Goal: Information Seeking & Learning: Learn about a topic

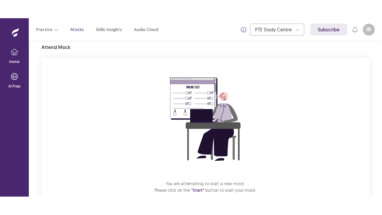
scroll to position [59, 0]
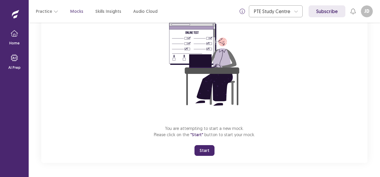
click at [203, 148] on button "Start" at bounding box center [204, 150] width 20 height 11
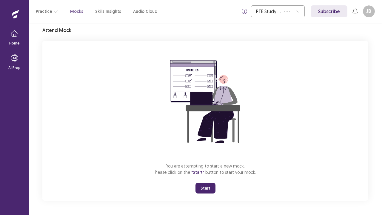
scroll to position [21, 0]
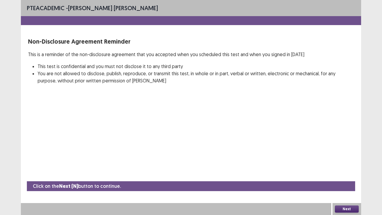
click at [346, 177] on button "Next" at bounding box center [347, 209] width 24 height 7
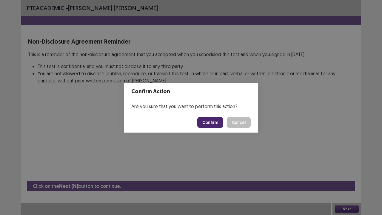
click at [215, 123] on button "Confirm" at bounding box center [210, 122] width 26 height 11
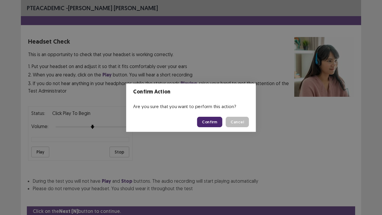
scroll to position [22, 0]
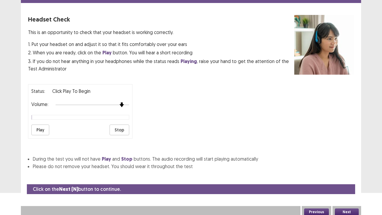
click at [122, 103] on div at bounding box center [93, 104] width 74 height 5
click at [42, 131] on button "Play" at bounding box center [40, 130] width 18 height 11
click at [347, 177] on button "Next" at bounding box center [347, 212] width 24 height 7
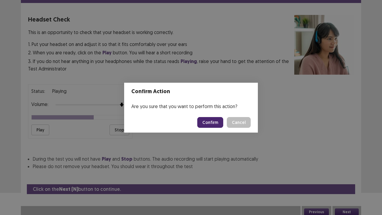
click at [205, 120] on button "Confirm" at bounding box center [210, 122] width 26 height 11
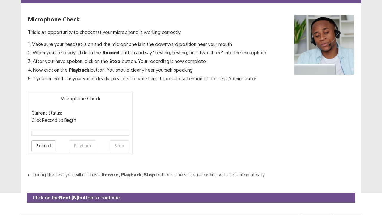
scroll to position [33, 0]
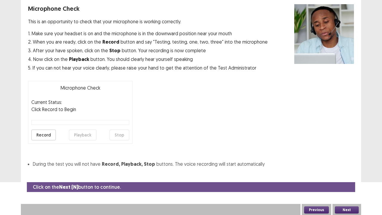
click at [45, 137] on button "Record" at bounding box center [43, 135] width 24 height 11
click at [114, 137] on button "Stop" at bounding box center [120, 135] width 20 height 11
click at [86, 136] on button "Playback" at bounding box center [82, 135] width 27 height 11
click at [347, 177] on button "Next" at bounding box center [347, 209] width 24 height 7
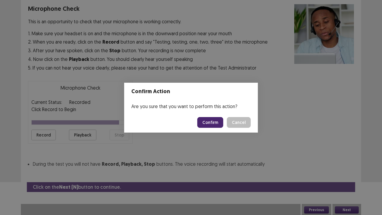
click at [214, 126] on button "Confirm" at bounding box center [210, 122] width 26 height 11
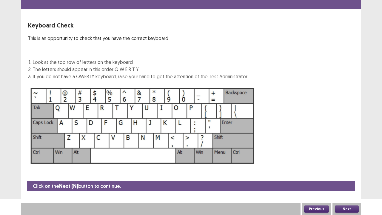
scroll to position [16, 0]
click at [342, 177] on button "Next" at bounding box center [347, 209] width 24 height 7
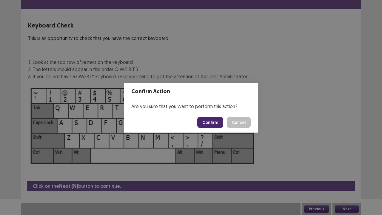
click at [210, 126] on button "Confirm" at bounding box center [210, 122] width 26 height 11
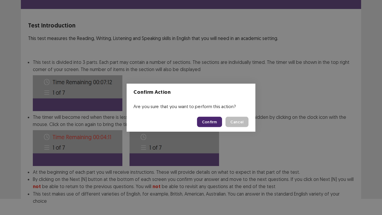
scroll to position [46, 0]
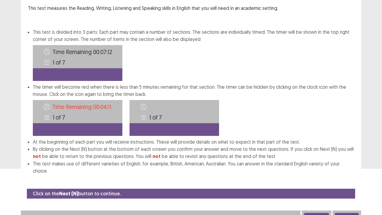
click at [350, 177] on button "Next" at bounding box center [347, 216] width 24 height 7
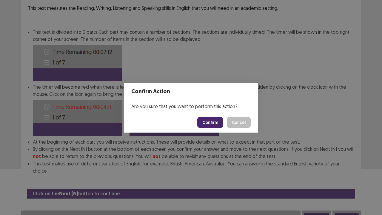
click at [208, 127] on button "Confirm" at bounding box center [210, 122] width 26 height 11
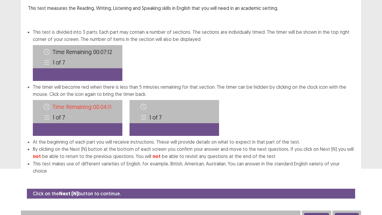
scroll to position [0, 0]
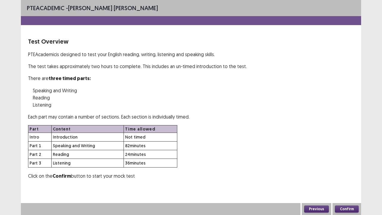
click at [345, 177] on button "Confirm" at bounding box center [347, 209] width 24 height 7
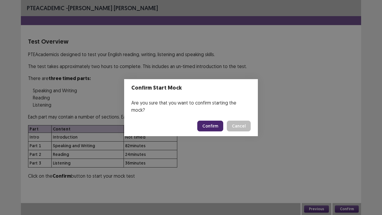
click at [217, 121] on button "Confirm" at bounding box center [210, 126] width 26 height 11
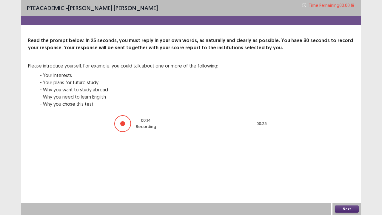
click at [345, 177] on div "Next" at bounding box center [347, 209] width 29 height 12
click at [341, 177] on button "Next" at bounding box center [347, 209] width 24 height 7
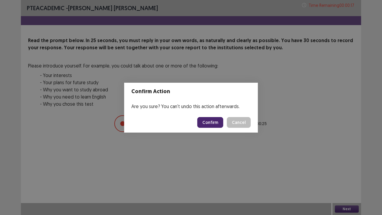
click at [211, 120] on button "Confirm" at bounding box center [210, 122] width 26 height 11
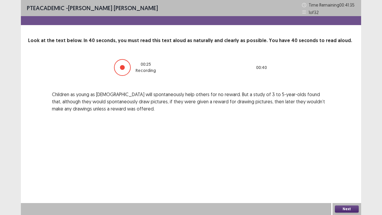
click at [346, 177] on button "Next" at bounding box center [347, 209] width 24 height 7
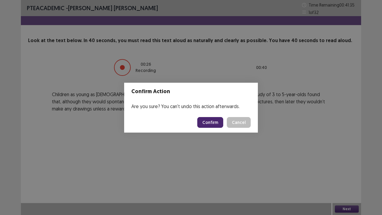
click at [211, 123] on button "Confirm" at bounding box center [210, 122] width 26 height 11
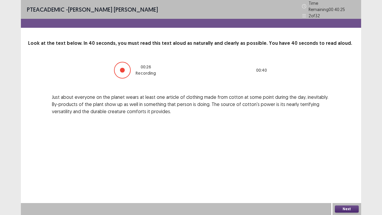
click at [339, 177] on button "Next" at bounding box center [347, 209] width 24 height 7
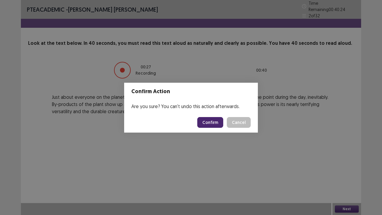
click at [214, 122] on button "Confirm" at bounding box center [210, 122] width 26 height 11
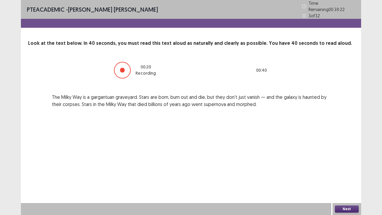
click at [351, 177] on button "Next" at bounding box center [347, 209] width 24 height 7
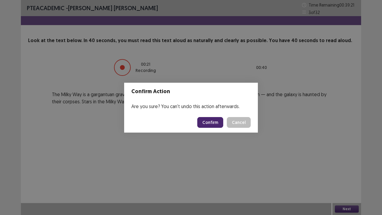
click at [217, 127] on button "Confirm" at bounding box center [210, 122] width 26 height 11
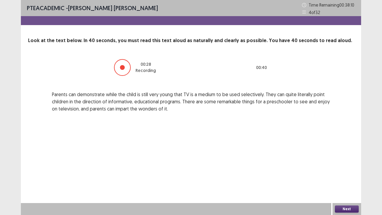
click at [353, 177] on button "Next" at bounding box center [347, 209] width 24 height 7
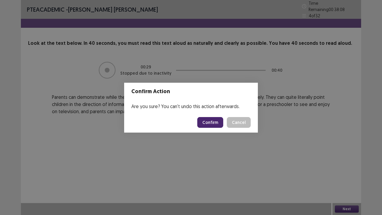
click at [214, 122] on button "Confirm" at bounding box center [210, 122] width 26 height 11
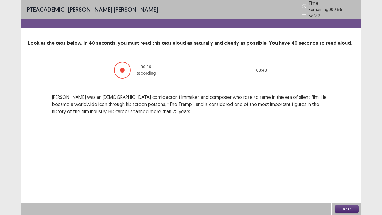
click at [343, 177] on button "Next" at bounding box center [347, 209] width 24 height 7
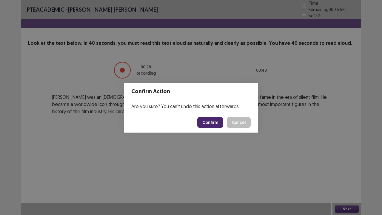
click at [210, 118] on button "Confirm" at bounding box center [210, 122] width 26 height 11
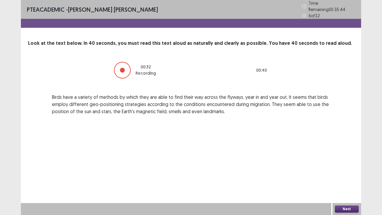
click at [345, 177] on button "Next" at bounding box center [347, 209] width 24 height 7
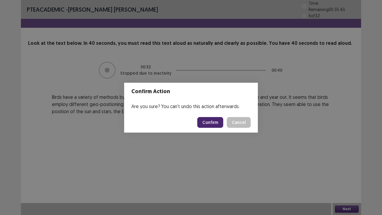
click at [210, 121] on button "Confirm" at bounding box center [210, 122] width 26 height 11
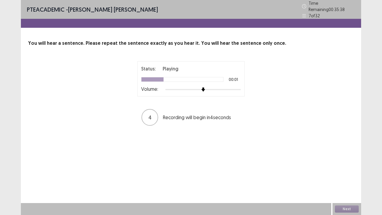
click at [229, 89] on div at bounding box center [203, 89] width 76 height 1
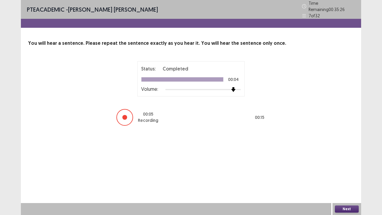
click at [230, 87] on div at bounding box center [203, 89] width 76 height 5
click at [347, 177] on button "Next" at bounding box center [347, 209] width 24 height 7
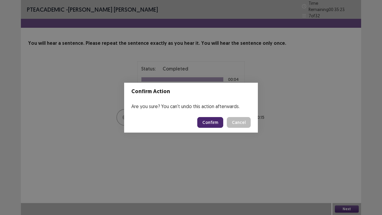
click at [216, 124] on button "Confirm" at bounding box center [210, 122] width 26 height 11
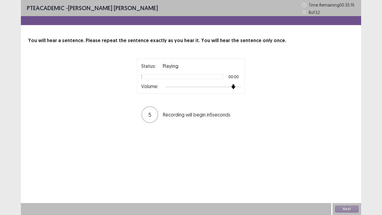
click at [231, 86] on div at bounding box center [203, 87] width 76 height 5
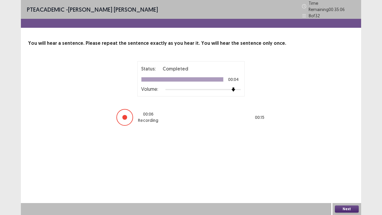
click at [346, 177] on button "Next" at bounding box center [347, 209] width 24 height 7
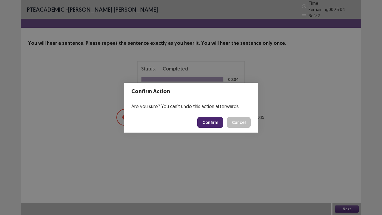
click at [211, 125] on button "Confirm" at bounding box center [210, 122] width 26 height 11
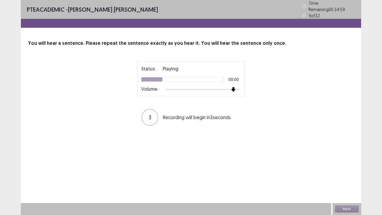
click at [233, 88] on div at bounding box center [203, 89] width 76 height 5
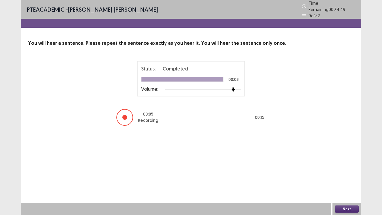
click at [344, 177] on div "Next" at bounding box center [347, 209] width 29 height 12
click at [345, 177] on div "Next" at bounding box center [347, 209] width 29 height 12
click at [341, 177] on button "Next" at bounding box center [347, 209] width 24 height 7
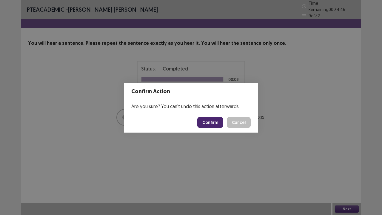
click at [219, 123] on button "Confirm" at bounding box center [210, 122] width 26 height 11
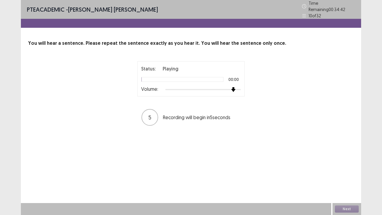
click at [235, 87] on div at bounding box center [203, 89] width 76 height 5
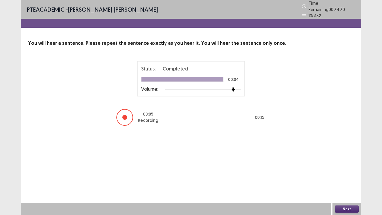
click at [239, 88] on div at bounding box center [203, 89] width 76 height 5
click at [356, 177] on button "Next" at bounding box center [347, 209] width 24 height 7
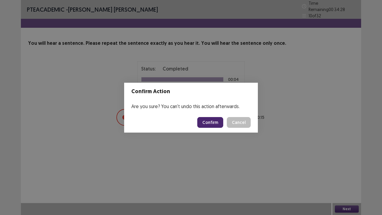
drag, startPoint x: 225, startPoint y: 121, endPoint x: 220, endPoint y: 120, distance: 4.6
click at [223, 121] on div "Confirm Cancel" at bounding box center [223, 122] width 53 height 11
click at [218, 120] on button "Confirm" at bounding box center [210, 122] width 26 height 11
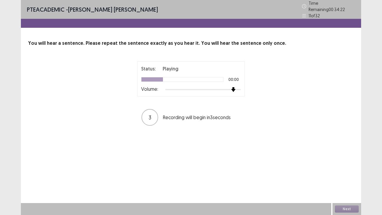
click at [235, 87] on div at bounding box center [203, 89] width 76 height 5
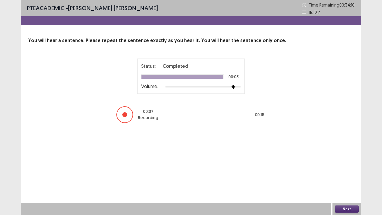
click at [338, 177] on button "Next" at bounding box center [347, 209] width 24 height 7
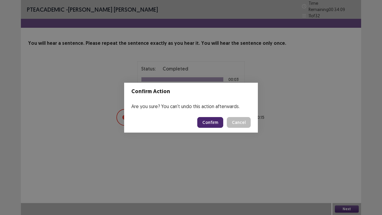
click at [216, 121] on button "Confirm" at bounding box center [210, 122] width 26 height 11
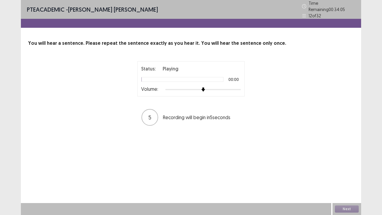
click at [234, 88] on div at bounding box center [203, 89] width 76 height 5
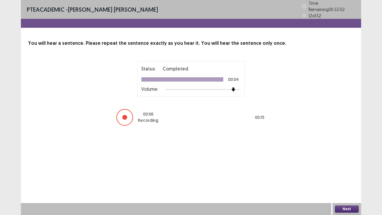
click at [348, 177] on button "Next" at bounding box center [347, 209] width 24 height 7
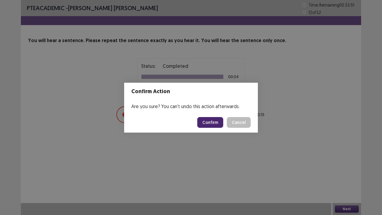
click at [214, 121] on button "Confirm" at bounding box center [210, 122] width 26 height 11
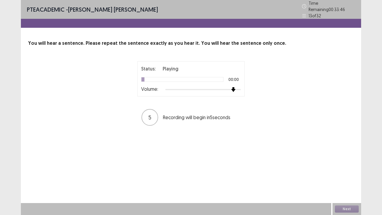
click at [233, 88] on div at bounding box center [203, 89] width 76 height 5
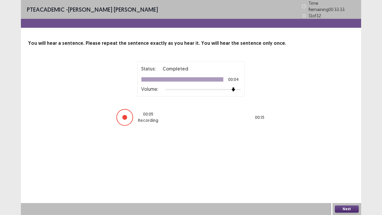
click at [341, 177] on button "Next" at bounding box center [347, 209] width 24 height 7
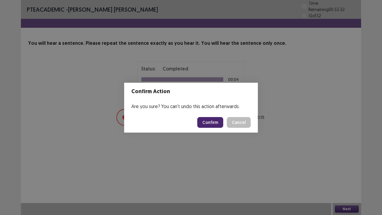
click at [212, 125] on button "Confirm" at bounding box center [210, 122] width 26 height 11
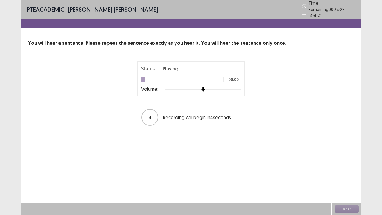
click at [237, 88] on div at bounding box center [203, 89] width 76 height 5
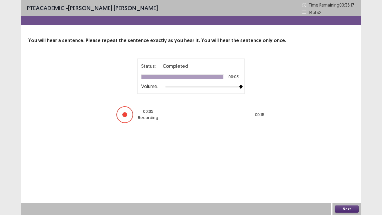
click at [342, 177] on button "Next" at bounding box center [347, 209] width 24 height 7
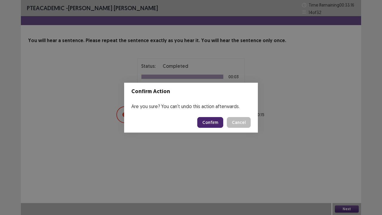
click at [216, 124] on button "Confirm" at bounding box center [210, 122] width 26 height 11
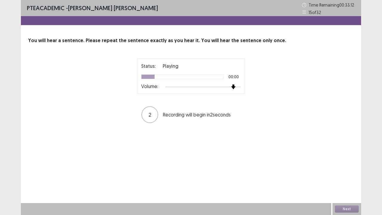
click at [236, 86] on div at bounding box center [203, 87] width 76 height 5
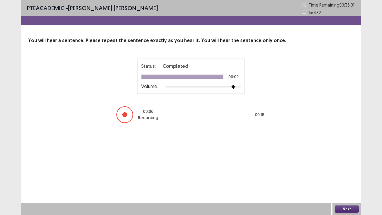
click at [350, 177] on button "Next" at bounding box center [347, 209] width 24 height 7
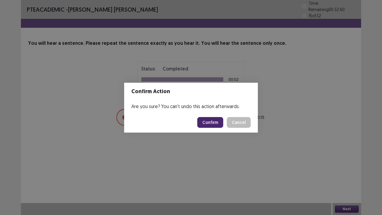
click at [217, 124] on button "Confirm" at bounding box center [210, 122] width 26 height 11
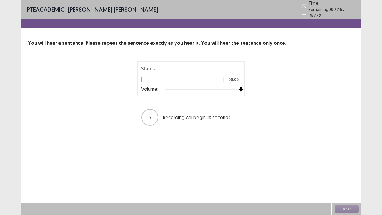
click at [240, 87] on div at bounding box center [203, 89] width 76 height 5
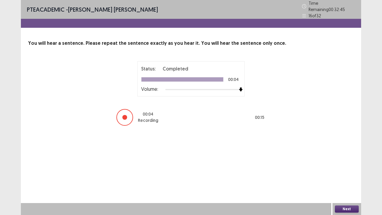
click at [341, 177] on button "Next" at bounding box center [347, 209] width 24 height 7
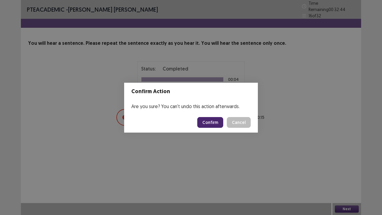
click at [209, 124] on button "Confirm" at bounding box center [210, 122] width 26 height 11
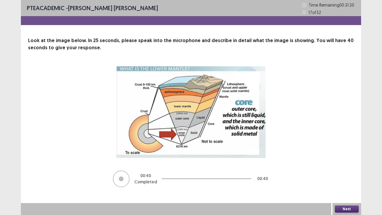
drag, startPoint x: 340, startPoint y: 206, endPoint x: 341, endPoint y: 209, distance: 3.1
click at [341, 177] on div "Next" at bounding box center [347, 209] width 29 height 12
click at [341, 177] on button "Next" at bounding box center [347, 209] width 24 height 7
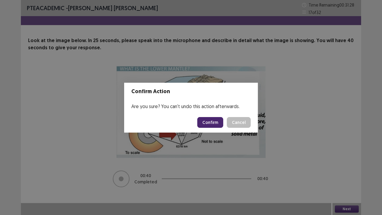
click at [211, 125] on button "Confirm" at bounding box center [210, 122] width 26 height 11
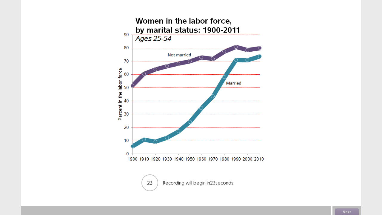
scroll to position [54, 0]
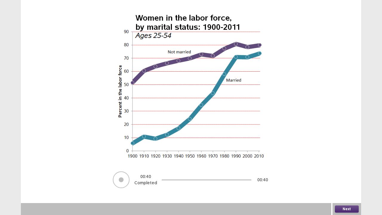
click at [342, 177] on button "Next" at bounding box center [347, 209] width 24 height 7
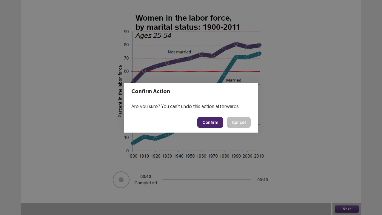
click at [209, 125] on button "Confirm" at bounding box center [210, 122] width 26 height 11
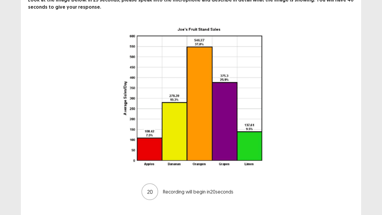
scroll to position [53, 0]
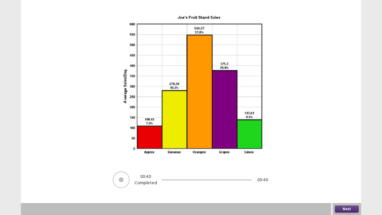
click at [352, 177] on button "Next" at bounding box center [347, 209] width 24 height 7
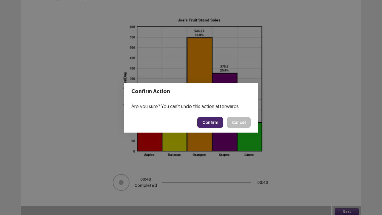
click at [217, 121] on button "Confirm" at bounding box center [210, 122] width 26 height 11
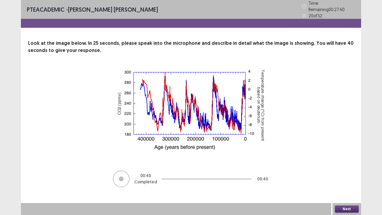
click at [344, 177] on button "Next" at bounding box center [347, 209] width 24 height 7
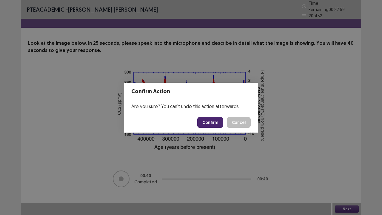
click at [215, 121] on button "Confirm" at bounding box center [210, 122] width 26 height 11
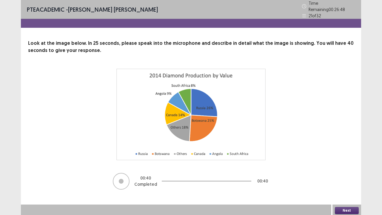
click at [343, 177] on button "Next" at bounding box center [347, 210] width 24 height 7
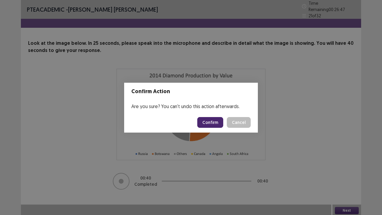
click at [206, 122] on button "Confirm" at bounding box center [210, 122] width 26 height 11
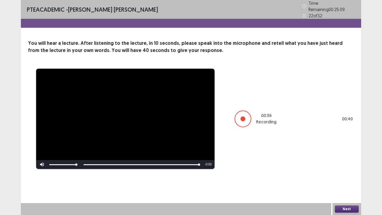
click at [330, 177] on div at bounding box center [176, 209] width 311 height 12
click at [347, 177] on button "Next" at bounding box center [347, 209] width 24 height 7
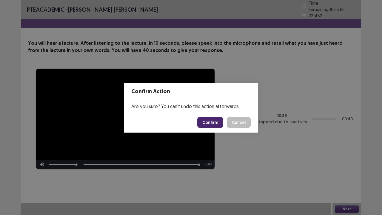
click at [218, 121] on button "Confirm" at bounding box center [210, 122] width 26 height 11
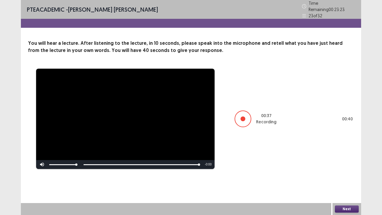
click at [343, 177] on button "Next" at bounding box center [347, 209] width 24 height 7
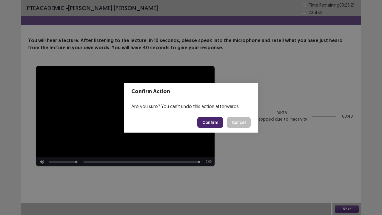
click at [212, 120] on button "Confirm" at bounding box center [210, 122] width 26 height 11
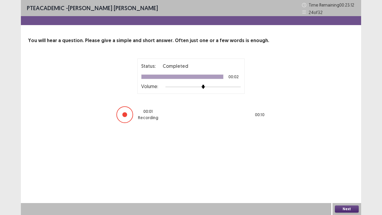
click at [233, 87] on div at bounding box center [203, 87] width 76 height 5
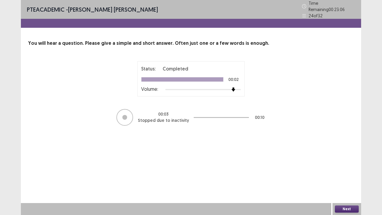
click at [345, 177] on button "Next" at bounding box center [347, 209] width 24 height 7
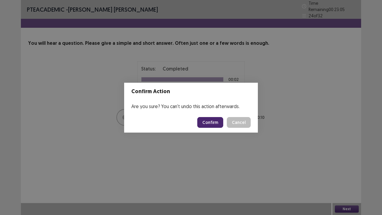
click at [211, 121] on button "Confirm" at bounding box center [210, 122] width 26 height 11
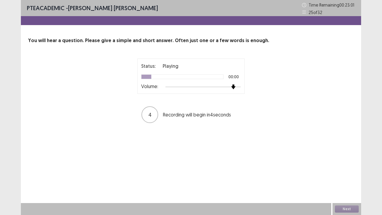
click at [232, 88] on div at bounding box center [203, 87] width 76 height 5
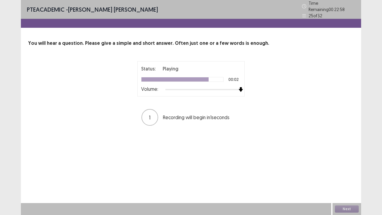
click at [238, 88] on div at bounding box center [203, 89] width 76 height 5
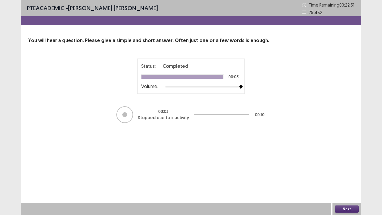
click at [342, 177] on button "Next" at bounding box center [347, 209] width 24 height 7
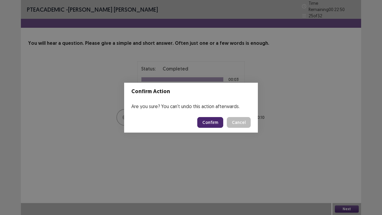
click at [219, 122] on button "Confirm" at bounding box center [210, 122] width 26 height 11
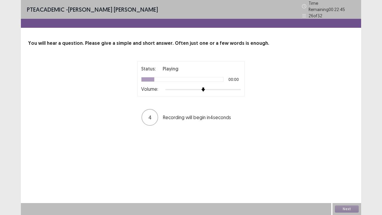
click at [232, 88] on div at bounding box center [203, 89] width 76 height 5
click at [237, 89] on div at bounding box center [203, 89] width 76 height 1
click at [237, 88] on div at bounding box center [203, 89] width 76 height 5
click at [238, 87] on div at bounding box center [203, 89] width 76 height 5
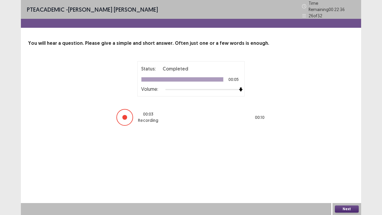
click at [343, 177] on button "Next" at bounding box center [347, 209] width 24 height 7
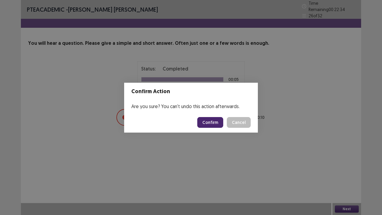
click at [210, 125] on button "Confirm" at bounding box center [210, 122] width 26 height 11
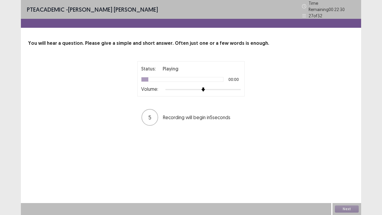
click at [231, 87] on div at bounding box center [203, 89] width 76 height 5
click at [238, 87] on div at bounding box center [203, 89] width 76 height 5
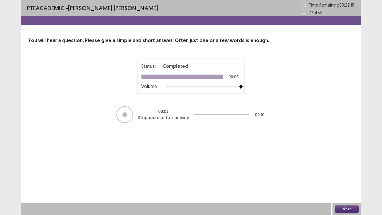
click at [338, 177] on button "Next" at bounding box center [347, 209] width 24 height 7
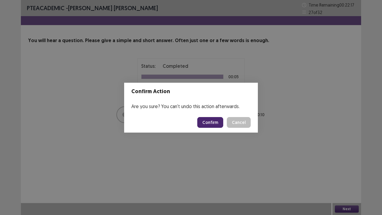
click at [211, 125] on button "Confirm" at bounding box center [210, 122] width 26 height 11
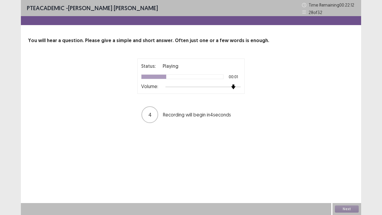
click at [231, 86] on div at bounding box center [203, 87] width 76 height 5
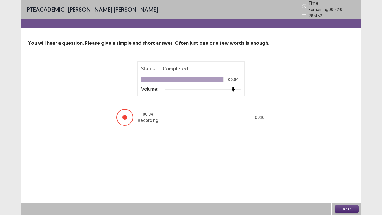
click at [350, 177] on button "Next" at bounding box center [347, 209] width 24 height 7
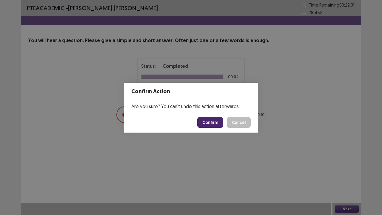
click at [214, 121] on button "Confirm" at bounding box center [210, 122] width 26 height 11
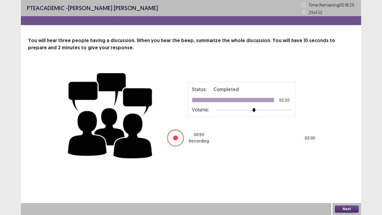
click at [341, 177] on button "Next" at bounding box center [347, 209] width 24 height 7
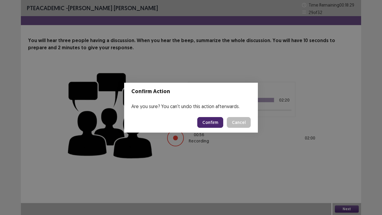
click at [217, 125] on button "Confirm" at bounding box center [210, 122] width 26 height 11
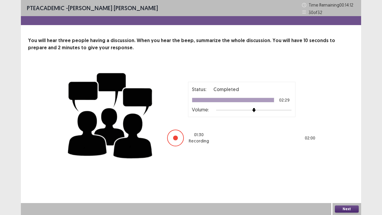
click at [343, 177] on button "Next" at bounding box center [347, 209] width 24 height 7
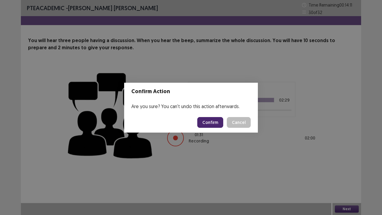
click at [204, 122] on button "Confirm" at bounding box center [210, 122] width 26 height 11
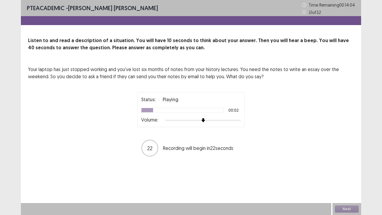
click at [229, 122] on div "Volume:" at bounding box center [191, 120] width 100 height 6
click at [233, 120] on div at bounding box center [203, 120] width 76 height 5
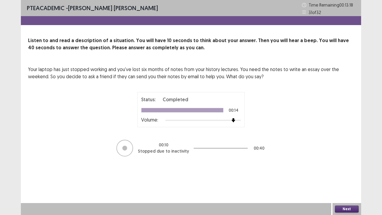
click at [347, 177] on button "Next" at bounding box center [347, 209] width 24 height 7
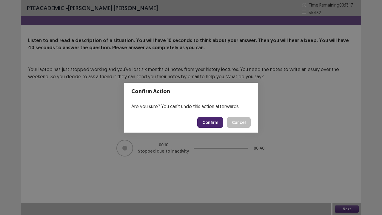
click at [209, 122] on button "Confirm" at bounding box center [210, 122] width 26 height 11
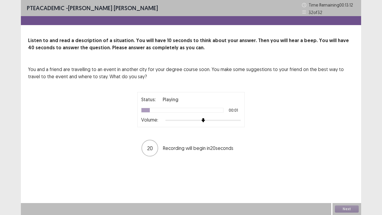
click at [227, 120] on div at bounding box center [203, 120] width 76 height 5
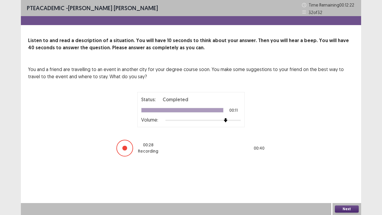
click at [347, 177] on button "Next" at bounding box center [347, 209] width 24 height 7
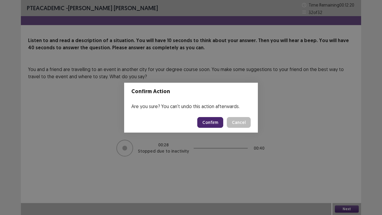
click at [217, 120] on button "Confirm" at bounding box center [210, 122] width 26 height 11
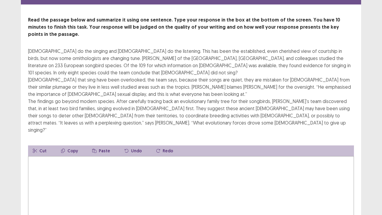
scroll to position [30, 0]
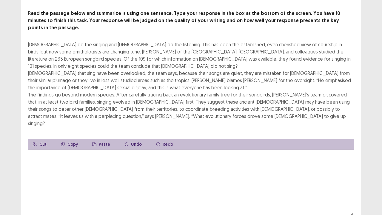
click at [166, 155] on textarea at bounding box center [191, 183] width 326 height 66
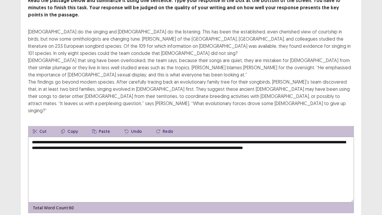
scroll to position [50, 0]
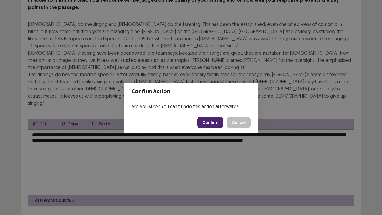
click at [244, 150] on div "Confirm Action Are you sure? You can't undo this action afterwards. Confirm Can…" at bounding box center [191, 107] width 382 height 215
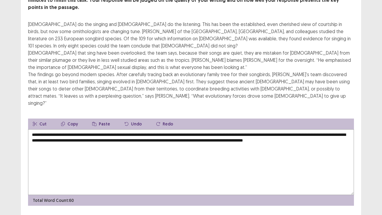
click at [63, 130] on textarea "**********" at bounding box center [191, 162] width 326 height 66
type textarea "**********"
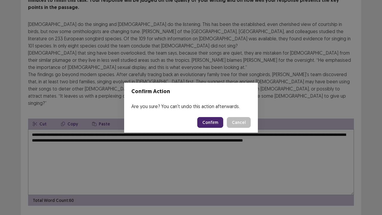
click at [204, 121] on button "Confirm" at bounding box center [210, 122] width 26 height 11
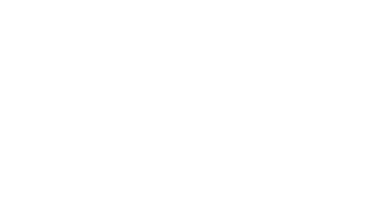
scroll to position [0, 0]
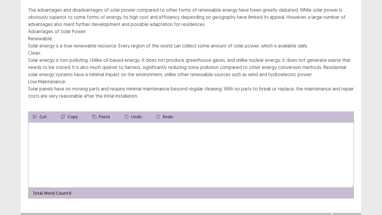
click at [151, 152] on textarea at bounding box center [191, 155] width 326 height 66
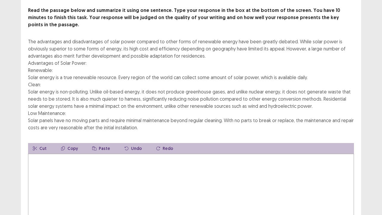
scroll to position [5, 0]
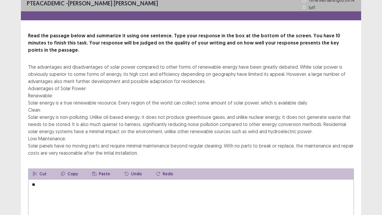
type textarea "*"
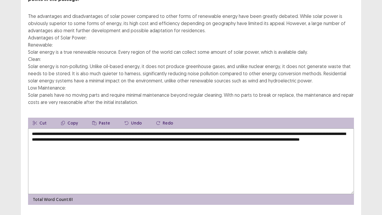
scroll to position [65, 0]
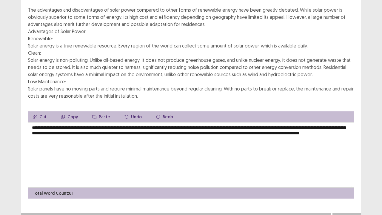
type textarea "**********"
click at [344, 177] on button "Next" at bounding box center [347, 218] width 24 height 7
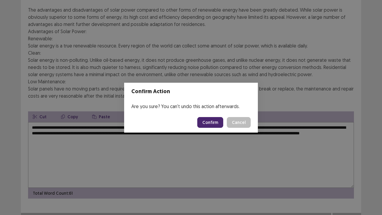
drag, startPoint x: 217, startPoint y: 121, endPoint x: 220, endPoint y: 124, distance: 4.2
click at [217, 121] on button "Confirm" at bounding box center [210, 122] width 26 height 11
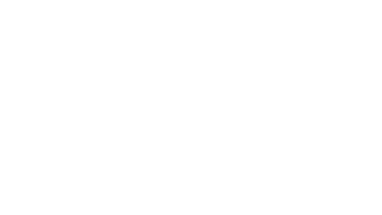
scroll to position [0, 0]
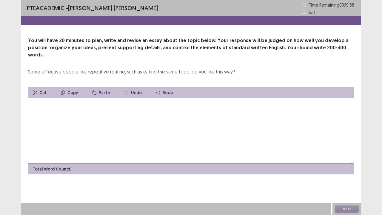
click at [152, 99] on textarea at bounding box center [191, 131] width 326 height 66
click at [158, 109] on textarea at bounding box center [191, 131] width 326 height 66
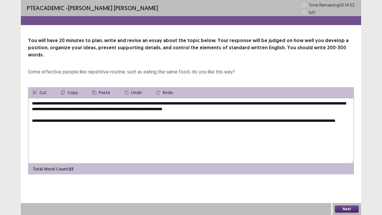
click at [294, 113] on textarea "**********" at bounding box center [191, 131] width 326 height 66
click at [278, 114] on textarea "**********" at bounding box center [191, 131] width 326 height 66
click at [280, 112] on textarea "**********" at bounding box center [191, 131] width 326 height 66
click at [101, 119] on textarea "**********" at bounding box center [191, 131] width 326 height 66
click at [302, 114] on textarea "**********" at bounding box center [191, 131] width 326 height 66
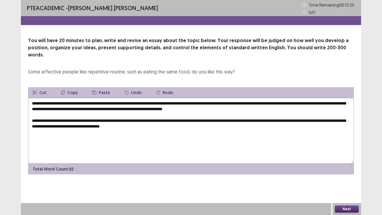
click at [85, 119] on textarea "**********" at bounding box center [191, 131] width 326 height 66
click at [186, 117] on textarea "**********" at bounding box center [191, 131] width 326 height 66
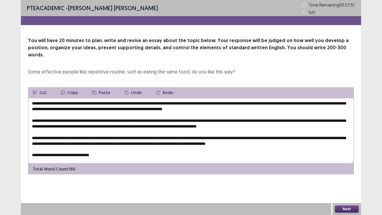
click at [78, 98] on textarea "**********" at bounding box center [191, 131] width 326 height 66
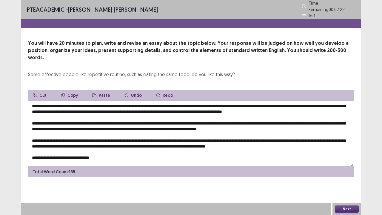
click at [242, 102] on textarea at bounding box center [191, 134] width 326 height 66
click at [240, 101] on textarea at bounding box center [191, 134] width 326 height 66
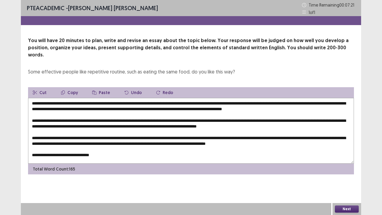
click at [241, 101] on textarea at bounding box center [191, 131] width 326 height 66
click at [103, 149] on textarea "**********" at bounding box center [191, 131] width 326 height 66
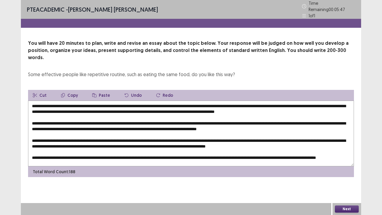
click at [232, 101] on textarea at bounding box center [191, 134] width 326 height 66
click at [252, 101] on textarea at bounding box center [191, 134] width 326 height 66
click at [295, 101] on textarea at bounding box center [191, 134] width 326 height 66
click at [130, 118] on textarea at bounding box center [191, 134] width 326 height 66
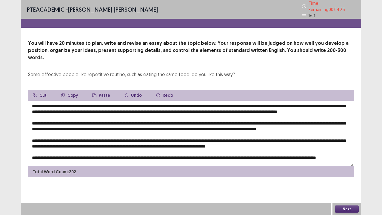
click at [348, 119] on textarea at bounding box center [191, 134] width 326 height 66
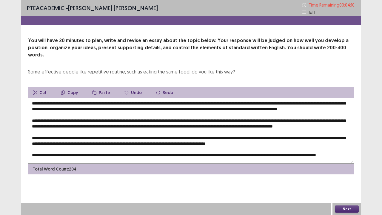
click at [147, 124] on textarea at bounding box center [191, 131] width 326 height 66
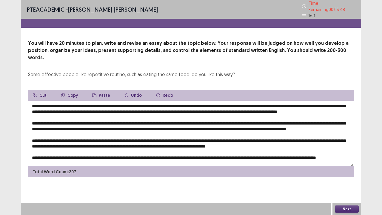
click at [280, 124] on textarea at bounding box center [191, 134] width 326 height 66
click at [77, 131] on textarea at bounding box center [191, 134] width 326 height 66
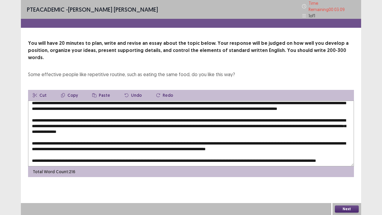
scroll to position [14, 0]
click at [130, 128] on textarea at bounding box center [191, 134] width 326 height 66
click at [86, 134] on textarea at bounding box center [191, 134] width 326 height 66
click at [306, 128] on textarea at bounding box center [191, 134] width 326 height 66
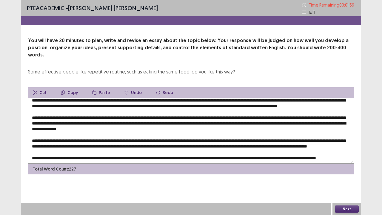
click at [95, 133] on textarea at bounding box center [191, 131] width 326 height 66
click at [96, 134] on textarea at bounding box center [191, 131] width 326 height 66
click at [128, 134] on textarea at bounding box center [191, 131] width 326 height 66
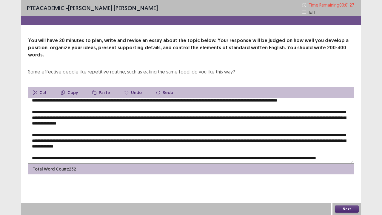
click at [328, 146] on textarea at bounding box center [191, 131] width 326 height 66
type textarea "**********"
click at [346, 177] on button "Next" at bounding box center [347, 209] width 24 height 7
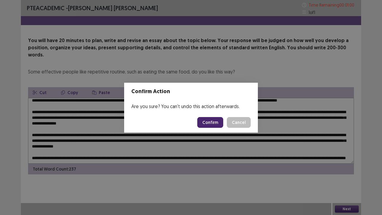
click at [205, 122] on button "Confirm" at bounding box center [210, 122] width 26 height 11
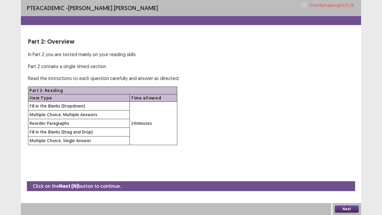
click at [350, 177] on button "Next" at bounding box center [347, 209] width 24 height 7
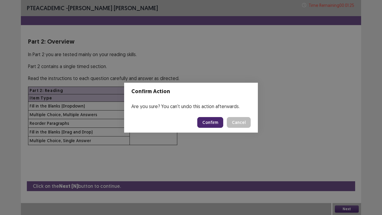
click at [214, 121] on button "Confirm" at bounding box center [210, 122] width 26 height 11
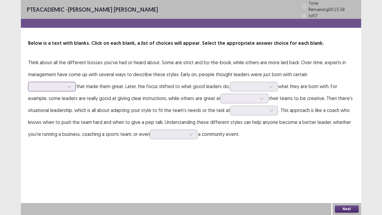
click at [71, 86] on icon at bounding box center [69, 87] width 3 height 2
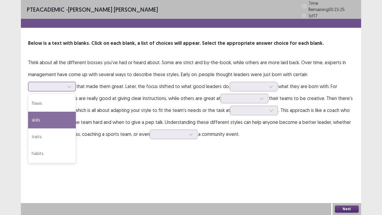
click at [76, 112] on div "skills" at bounding box center [52, 120] width 48 height 17
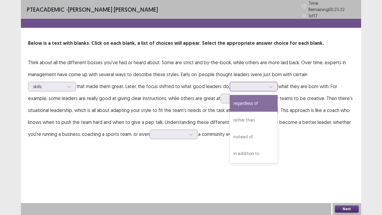
click at [269, 85] on icon at bounding box center [271, 87] width 4 height 4
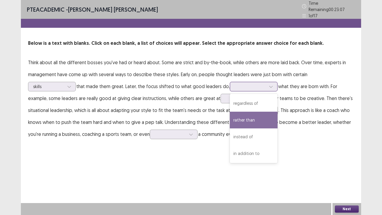
click at [230, 118] on div "rather than" at bounding box center [254, 120] width 48 height 17
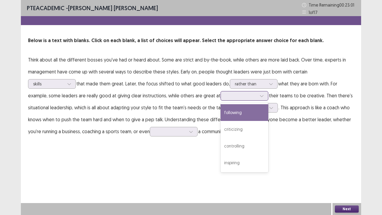
click at [260, 94] on icon at bounding box center [262, 96] width 4 height 4
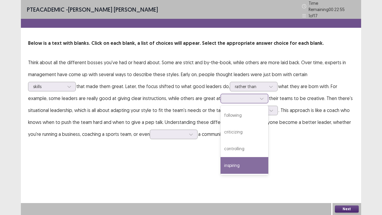
drag, startPoint x: 183, startPoint y: 163, endPoint x: 192, endPoint y: 153, distance: 13.3
click at [221, 163] on div "inspiring" at bounding box center [245, 165] width 48 height 17
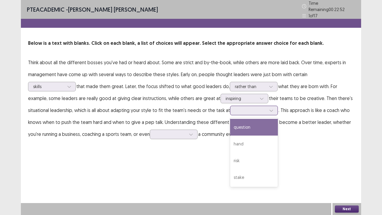
click at [269, 108] on icon at bounding box center [271, 110] width 4 height 4
click at [230, 128] on div "question" at bounding box center [254, 127] width 48 height 17
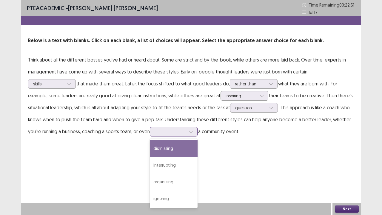
click at [189, 132] on icon at bounding box center [191, 132] width 4 height 4
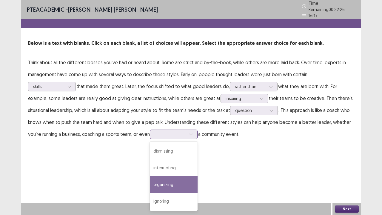
click at [150, 177] on div "organizing" at bounding box center [174, 184] width 48 height 17
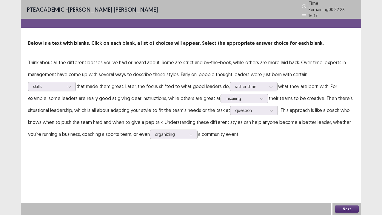
click at [354, 177] on button "Next" at bounding box center [347, 209] width 24 height 7
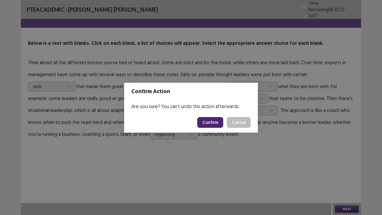
click at [217, 122] on button "Confirm" at bounding box center [210, 122] width 26 height 11
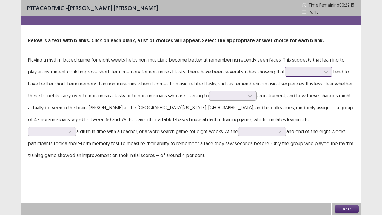
click at [324, 72] on icon at bounding box center [326, 72] width 4 height 4
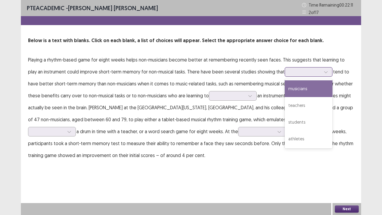
click at [298, 92] on div "musicians" at bounding box center [309, 88] width 48 height 17
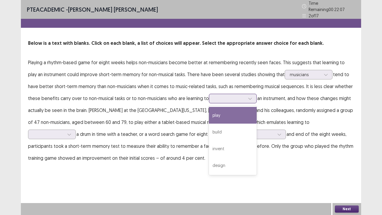
click at [248, 96] on icon at bounding box center [250, 98] width 4 height 4
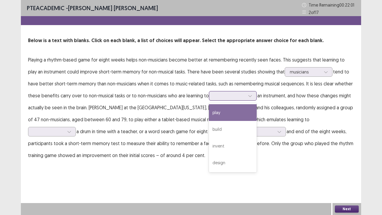
click at [221, 115] on div "play" at bounding box center [233, 112] width 48 height 17
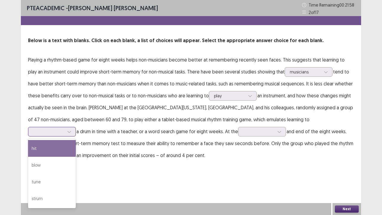
click at [71, 130] on icon at bounding box center [69, 132] width 4 height 4
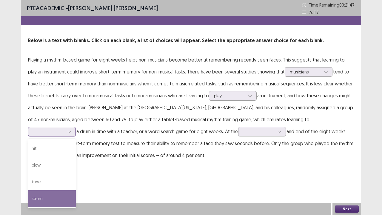
click at [76, 177] on div "strum" at bounding box center [52, 198] width 48 height 17
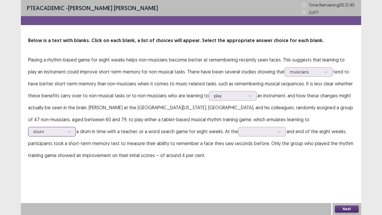
click at [71, 130] on icon at bounding box center [69, 132] width 4 height 4
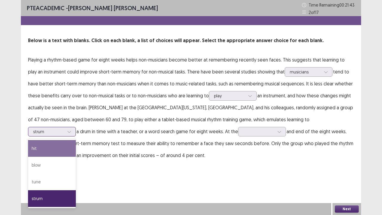
click at [76, 140] on div "hit" at bounding box center [52, 148] width 48 height 17
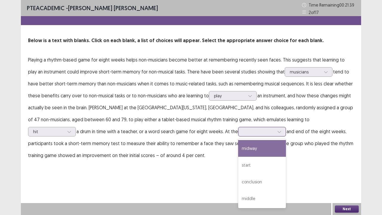
click at [278, 131] on icon at bounding box center [280, 132] width 4 height 4
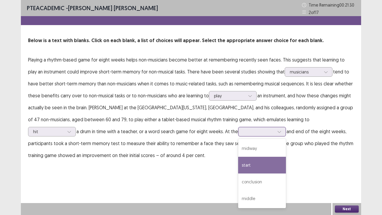
click at [238, 165] on div "start" at bounding box center [262, 165] width 48 height 17
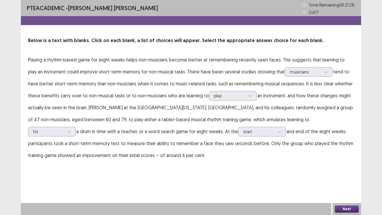
click at [350, 177] on button "Next" at bounding box center [347, 209] width 24 height 7
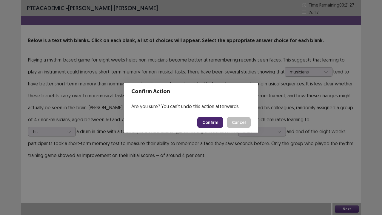
click at [216, 122] on button "Confirm" at bounding box center [210, 122] width 26 height 11
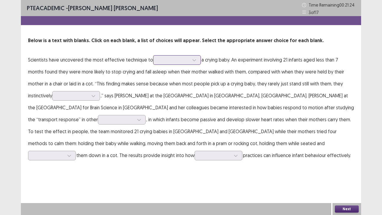
click at [193, 60] on icon at bounding box center [194, 60] width 4 height 4
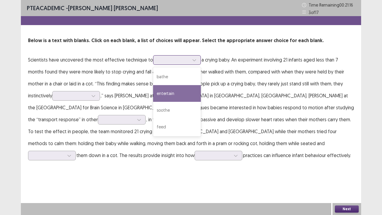
click at [176, 94] on div "entertain" at bounding box center [177, 93] width 48 height 17
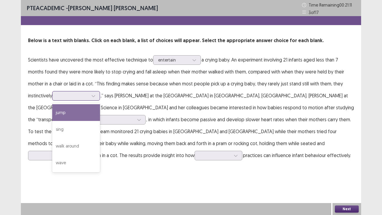
click at [92, 96] on icon at bounding box center [93, 96] width 3 height 2
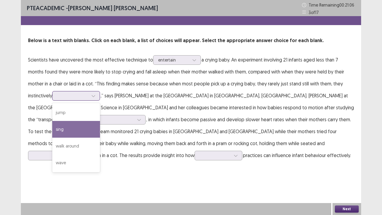
click at [55, 135] on div "sing" at bounding box center [76, 129] width 48 height 17
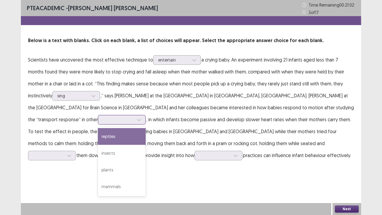
click at [141, 119] on icon at bounding box center [138, 120] width 3 height 2
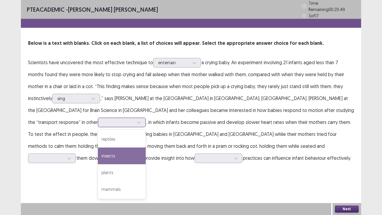
click at [146, 148] on div "insects" at bounding box center [122, 156] width 48 height 17
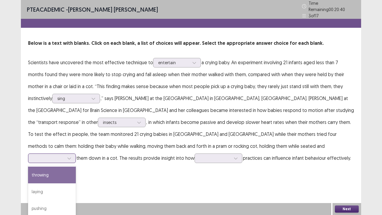
click at [71, 156] on icon at bounding box center [69, 158] width 4 height 4
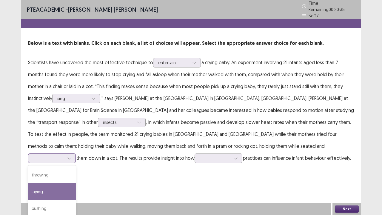
click at [76, 177] on div "laying" at bounding box center [52, 191] width 48 height 17
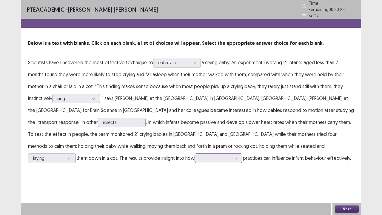
click at [240, 154] on div at bounding box center [236, 158] width 9 height 9
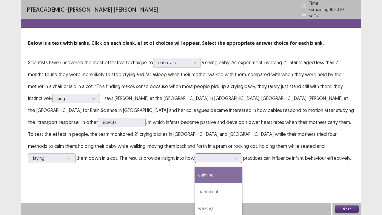
click at [243, 167] on div "calming" at bounding box center [219, 175] width 48 height 17
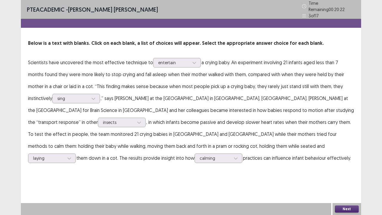
click at [346, 177] on button "Next" at bounding box center [347, 209] width 24 height 7
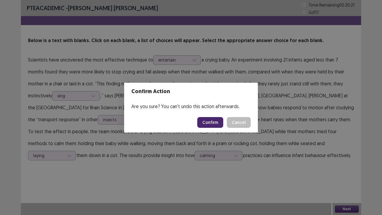
click at [212, 124] on button "Confirm" at bounding box center [210, 122] width 26 height 11
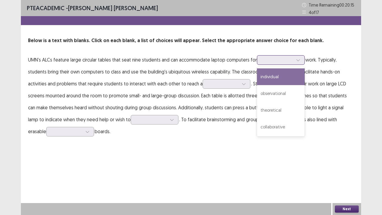
click at [298, 60] on icon at bounding box center [298, 60] width 3 height 2
click at [281, 76] on div "individual" at bounding box center [281, 76] width 48 height 17
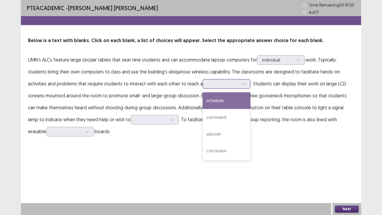
click at [242, 86] on icon at bounding box center [244, 84] width 4 height 4
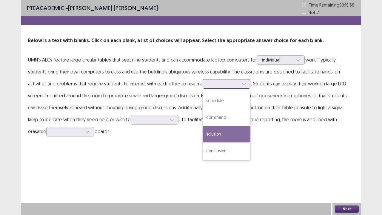
click at [231, 130] on div "solution" at bounding box center [227, 134] width 48 height 17
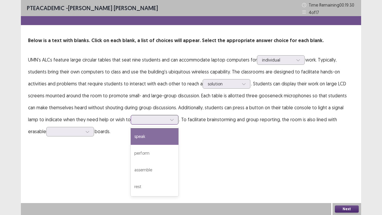
click at [168, 120] on div at bounding box center [172, 119] width 9 height 9
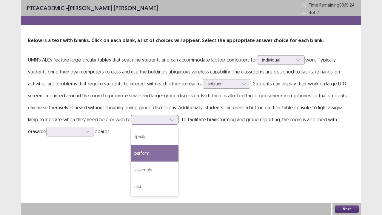
click at [143, 151] on div "perform" at bounding box center [155, 153] width 48 height 17
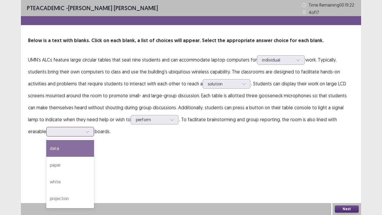
click at [85, 134] on icon at bounding box center [87, 132] width 4 height 4
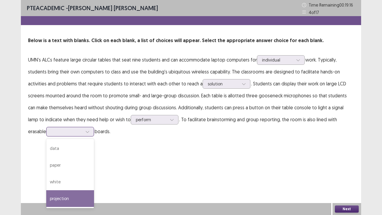
click at [53, 177] on div "projection" at bounding box center [70, 198] width 48 height 17
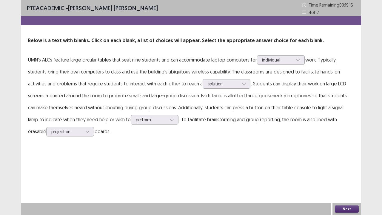
click at [345, 177] on button "Next" at bounding box center [347, 209] width 24 height 7
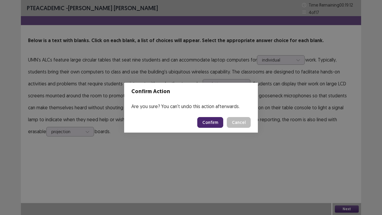
click at [208, 122] on button "Confirm" at bounding box center [210, 122] width 26 height 11
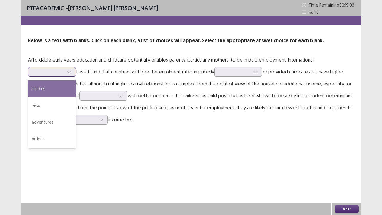
click at [70, 75] on div at bounding box center [69, 72] width 9 height 9
click at [59, 91] on div "studies" at bounding box center [52, 88] width 48 height 17
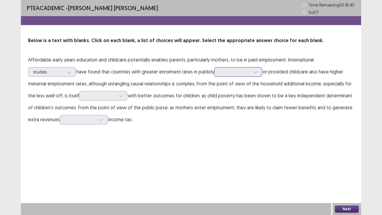
click at [258, 73] on icon at bounding box center [256, 72] width 4 height 4
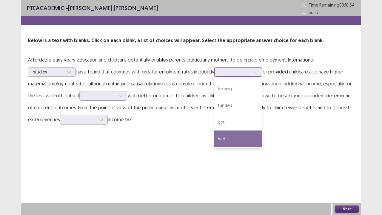
click at [227, 141] on div "had" at bounding box center [238, 139] width 48 height 17
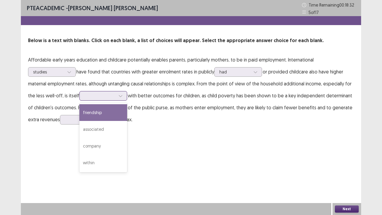
click at [122, 93] on div at bounding box center [120, 95] width 9 height 9
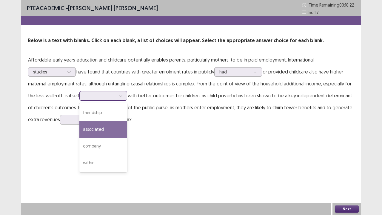
click at [107, 131] on div "associated" at bounding box center [103, 129] width 48 height 17
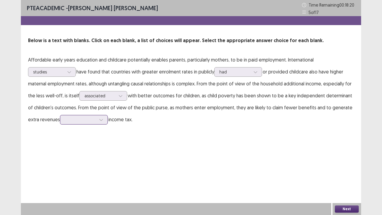
click at [104, 118] on div at bounding box center [101, 119] width 9 height 9
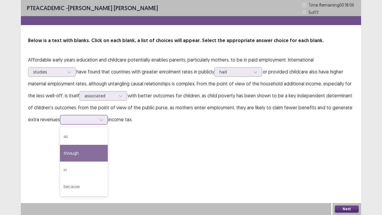
click at [93, 151] on div "through" at bounding box center [84, 153] width 48 height 17
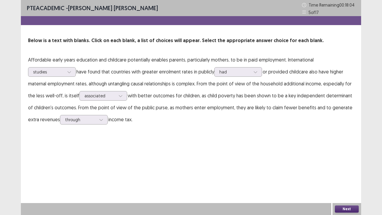
click at [340, 177] on button "Next" at bounding box center [347, 209] width 24 height 7
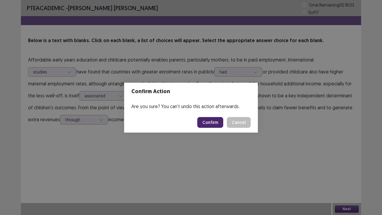
click at [203, 123] on button "Confirm" at bounding box center [210, 122] width 26 height 11
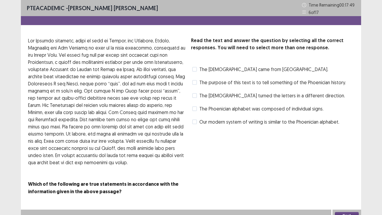
click at [194, 83] on span at bounding box center [194, 82] width 5 height 5
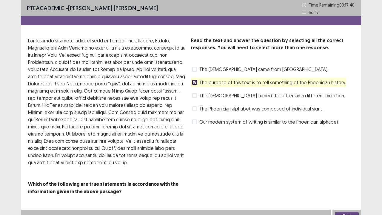
click at [198, 110] on label "The Phoenician alphabet was composed of individual signs." at bounding box center [257, 108] width 131 height 7
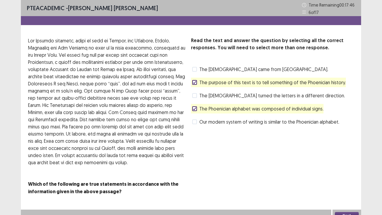
click at [199, 119] on label "Our modern system of writing is similar to the Phoenician alphabet." at bounding box center [265, 121] width 147 height 7
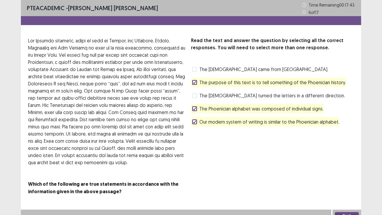
click at [338, 177] on button "Next" at bounding box center [347, 215] width 24 height 7
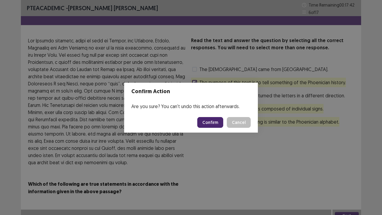
click at [206, 129] on footer "Confirm Cancel" at bounding box center [191, 122] width 134 height 20
click at [207, 124] on button "Confirm" at bounding box center [210, 122] width 26 height 11
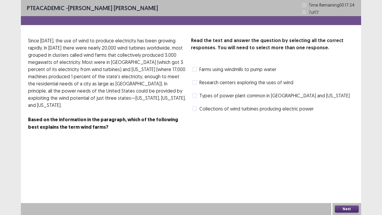
click at [196, 94] on span at bounding box center [194, 95] width 5 height 5
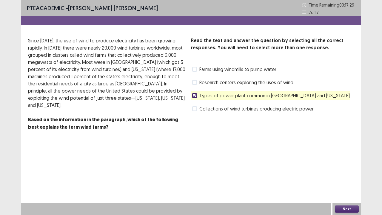
click at [194, 84] on span at bounding box center [194, 82] width 5 height 5
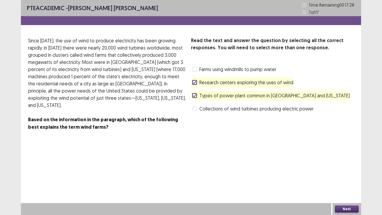
click at [195, 110] on span at bounding box center [194, 108] width 5 height 5
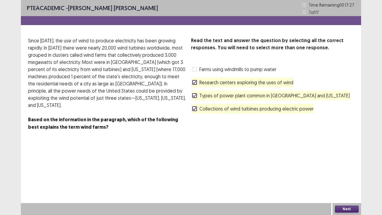
click at [339, 177] on button "Next" at bounding box center [347, 209] width 24 height 7
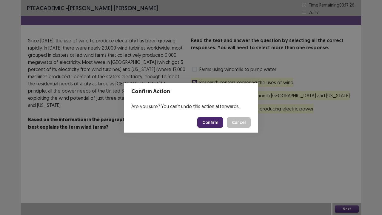
click at [206, 130] on footer "Confirm Cancel" at bounding box center [191, 122] width 134 height 20
click at [204, 125] on button "Confirm" at bounding box center [210, 122] width 26 height 11
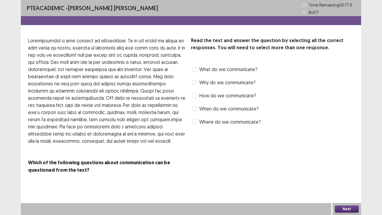
click at [194, 96] on span at bounding box center [194, 95] width 5 height 5
drag, startPoint x: 193, startPoint y: 85, endPoint x: 191, endPoint y: 88, distance: 3.2
click at [191, 88] on div "Read the text and answer the question by selecting all the correct responses. Y…" at bounding box center [191, 105] width 341 height 137
click at [196, 82] on span at bounding box center [194, 82] width 5 height 5
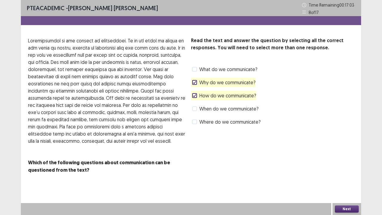
click at [195, 120] on span at bounding box center [194, 121] width 5 height 5
click at [348, 177] on button "Next" at bounding box center [347, 209] width 24 height 7
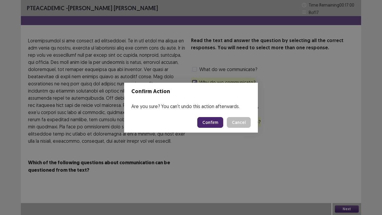
click at [220, 119] on button "Confirm" at bounding box center [210, 122] width 26 height 11
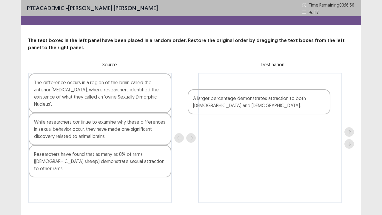
drag, startPoint x: 57, startPoint y: 90, endPoint x: 221, endPoint y: 106, distance: 165.1
click at [221, 106] on div "A larger percentage demonstrates attraction to both [DEMOGRAPHIC_DATA] and [DEM…" at bounding box center [191, 138] width 326 height 130
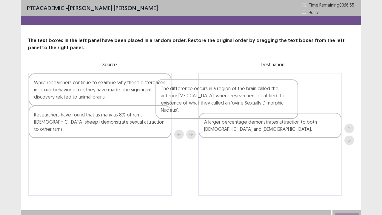
drag, startPoint x: 116, startPoint y: 93, endPoint x: 252, endPoint y: 82, distance: 136.6
click at [235, 94] on div "The difference occurs in a region of the brain called the anterior [MEDICAL_DAT…" at bounding box center [191, 134] width 326 height 123
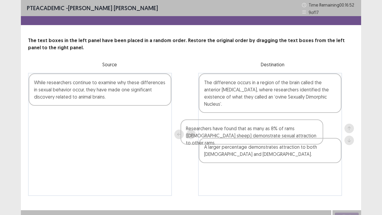
drag, startPoint x: 73, startPoint y: 121, endPoint x: 232, endPoint y: 129, distance: 159.1
click at [232, 132] on div "While researchers continue to examine why these differences in sexual behavior …" at bounding box center [191, 134] width 326 height 123
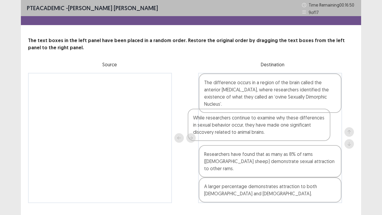
drag, startPoint x: 86, startPoint y: 85, endPoint x: 250, endPoint y: 116, distance: 167.1
click at [249, 120] on div "While researchers continue to examine why these differences in sexual behavior …" at bounding box center [191, 138] width 326 height 130
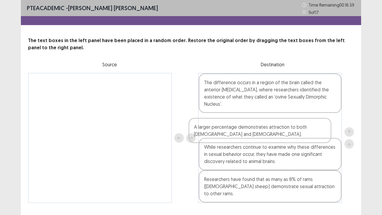
scroll to position [1, 0]
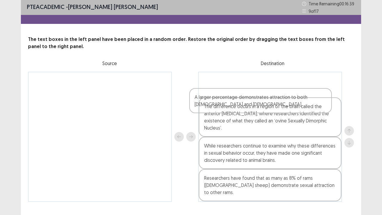
drag, startPoint x: 229, startPoint y: 188, endPoint x: 227, endPoint y: 85, distance: 103.1
click at [227, 85] on div "The difference occurs in a region of the brain called the anterior [MEDICAL_DAT…" at bounding box center [270, 137] width 144 height 130
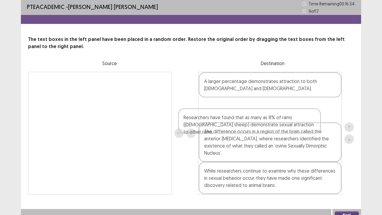
scroll to position [3, 0]
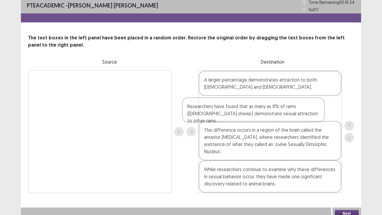
drag, startPoint x: 227, startPoint y: 185, endPoint x: 209, endPoint y: 115, distance: 72.8
click at [210, 110] on div "A larger percentage demonstrates attraction to both [DEMOGRAPHIC_DATA] and [DEM…" at bounding box center [270, 131] width 144 height 123
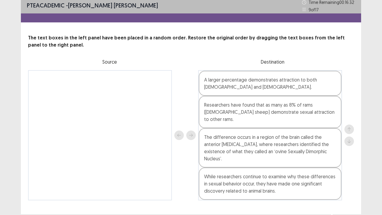
scroll to position [4, 0]
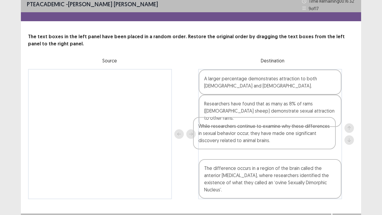
drag, startPoint x: 232, startPoint y: 184, endPoint x: 229, endPoint y: 151, distance: 33.3
click at [227, 133] on div "A larger percentage demonstrates attraction to both [DEMOGRAPHIC_DATA] and [DEM…" at bounding box center [270, 134] width 144 height 130
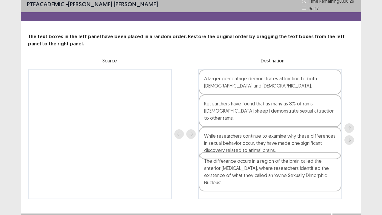
scroll to position [6, 0]
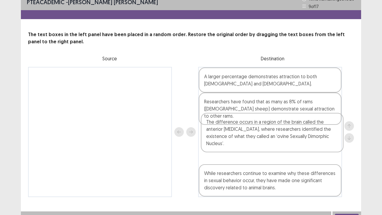
drag, startPoint x: 237, startPoint y: 175, endPoint x: 241, endPoint y: 131, distance: 44.7
click at [239, 131] on div "A larger percentage demonstrates attraction to both [DEMOGRAPHIC_DATA] and [DEM…" at bounding box center [270, 132] width 144 height 130
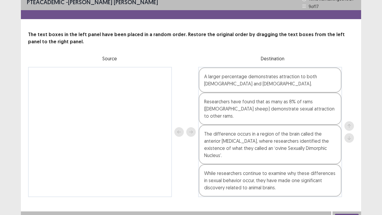
click at [353, 177] on button "Next" at bounding box center [347, 217] width 24 height 7
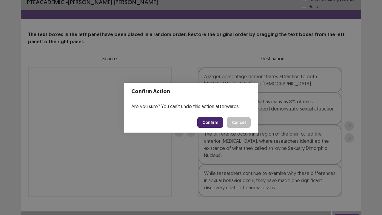
click at [214, 120] on button "Confirm" at bounding box center [210, 122] width 26 height 11
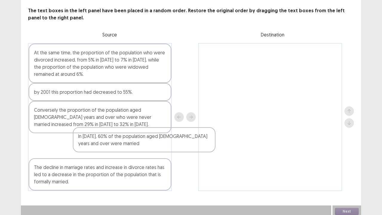
scroll to position [32, 0]
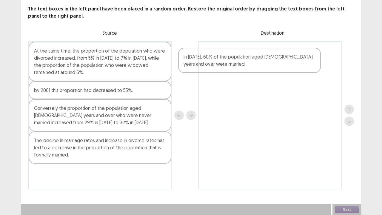
drag, startPoint x: 90, startPoint y: 183, endPoint x: 241, endPoint y: 65, distance: 191.9
click at [241, 65] on div "At the same time, the proportion of the population who were divorced increased,…" at bounding box center [191, 115] width 326 height 148
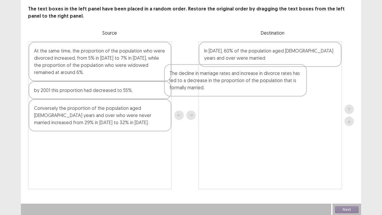
drag, startPoint x: 71, startPoint y: 151, endPoint x: 212, endPoint y: 78, distance: 158.4
click at [220, 77] on div "At the same time, the proportion of the population who were divorced increased,…" at bounding box center [191, 115] width 326 height 148
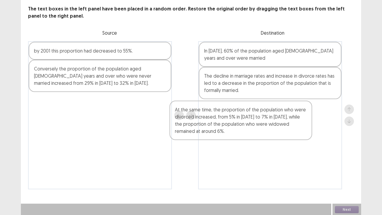
drag, startPoint x: 68, startPoint y: 57, endPoint x: 220, endPoint y: 105, distance: 158.9
click at [220, 108] on div "At the same time, the proportion of the population who were divorced increased,…" at bounding box center [191, 115] width 326 height 148
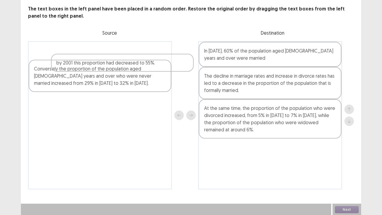
scroll to position [31, 0]
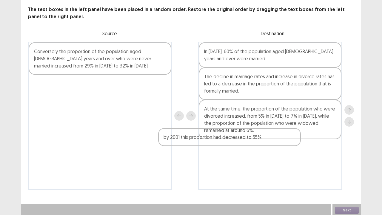
drag, startPoint x: 101, startPoint y: 52, endPoint x: 260, endPoint y: 150, distance: 187.0
click at [260, 151] on div "by 2001 this proportion had decreased to 55%. Conversely the proportion of the …" at bounding box center [191, 116] width 326 height 148
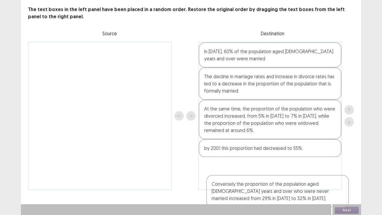
scroll to position [32, 0]
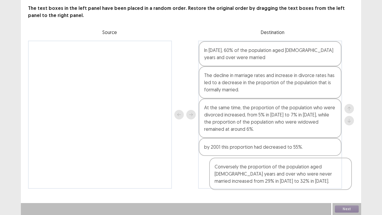
drag, startPoint x: 107, startPoint y: 59, endPoint x: 276, endPoint y: 176, distance: 205.7
click at [277, 176] on div "Conversely the proportion of the population aged [DEMOGRAPHIC_DATA] years and o…" at bounding box center [191, 115] width 326 height 148
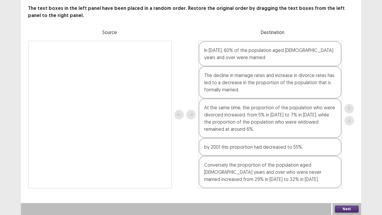
click at [351, 177] on button "Next" at bounding box center [347, 209] width 24 height 7
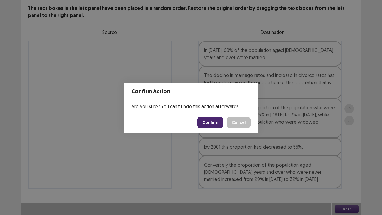
click at [210, 122] on button "Confirm" at bounding box center [210, 122] width 26 height 11
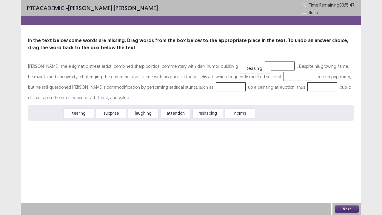
drag, startPoint x: 50, startPoint y: 112, endPoint x: 257, endPoint y: 67, distance: 211.2
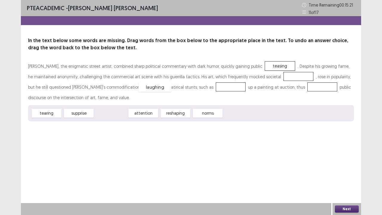
drag, startPoint x: 109, startPoint y: 112, endPoint x: 156, endPoint y: 85, distance: 54.8
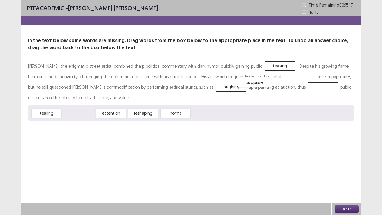
drag, startPoint x: 87, startPoint y: 113, endPoint x: 263, endPoint y: 79, distance: 179.4
drag, startPoint x: 85, startPoint y: 113, endPoint x: 245, endPoint y: 90, distance: 161.1
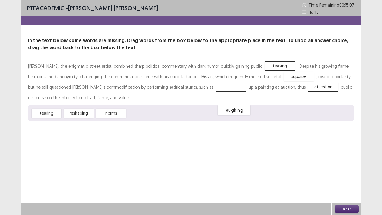
drag, startPoint x: 155, startPoint y: 87, endPoint x: 145, endPoint y: 106, distance: 22.1
drag, startPoint x: 79, startPoint y: 113, endPoint x: 162, endPoint y: 87, distance: 87.1
click at [309, 88] on div "attention" at bounding box center [325, 88] width 33 height 10
click at [351, 177] on button "Next" at bounding box center [347, 209] width 24 height 7
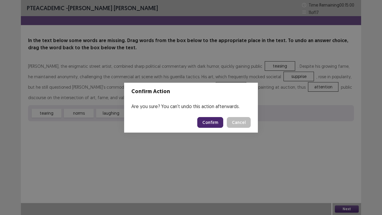
click at [214, 123] on button "Confirm" at bounding box center [210, 122] width 26 height 11
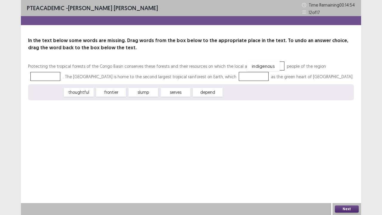
drag, startPoint x: 49, startPoint y: 92, endPoint x: 264, endPoint y: 65, distance: 216.5
drag, startPoint x: 46, startPoint y: 93, endPoint x: 332, endPoint y: 63, distance: 287.7
drag, startPoint x: 48, startPoint y: 95, endPoint x: 215, endPoint y: 89, distance: 167.4
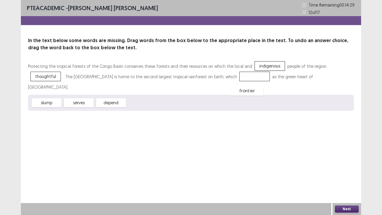
drag, startPoint x: 199, startPoint y: 77, endPoint x: 179, endPoint y: 94, distance: 26.5
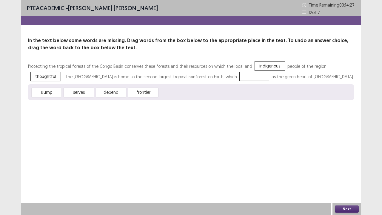
drag, startPoint x: 107, startPoint y: 94, endPoint x: 158, endPoint y: 87, distance: 51.4
click at [203, 85] on div "slump serves depend frontier" at bounding box center [191, 92] width 326 height 16
drag, startPoint x: 81, startPoint y: 93, endPoint x: 203, endPoint y: 81, distance: 122.1
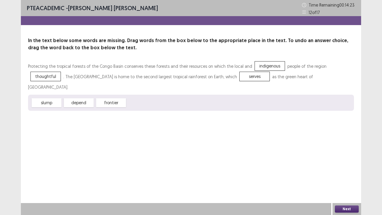
click at [353, 177] on button "Next" at bounding box center [347, 209] width 24 height 7
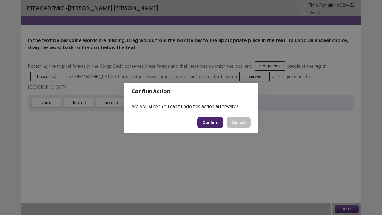
click at [213, 125] on button "Confirm" at bounding box center [210, 122] width 26 height 11
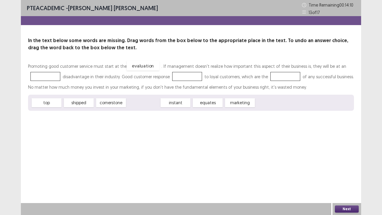
drag, startPoint x: 142, startPoint y: 103, endPoint x: 142, endPoint y: 65, distance: 37.3
drag, startPoint x: 207, startPoint y: 104, endPoint x: 45, endPoint y: 76, distance: 164.0
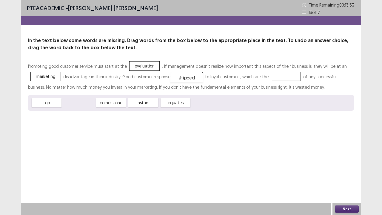
drag, startPoint x: 79, startPoint y: 104, endPoint x: 186, endPoint y: 79, distance: 109.8
drag, startPoint x: 50, startPoint y: 108, endPoint x: 286, endPoint y: 77, distance: 238.5
click at [347, 177] on button "Next" at bounding box center [347, 209] width 24 height 7
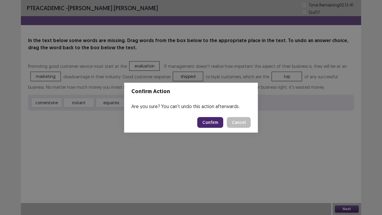
drag, startPoint x: 213, startPoint y: 124, endPoint x: 216, endPoint y: 119, distance: 6.0
click at [212, 124] on button "Confirm" at bounding box center [210, 122] width 26 height 11
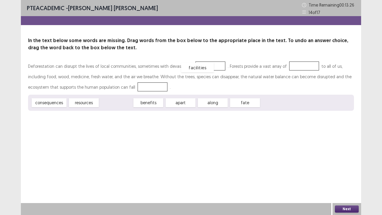
drag, startPoint x: 114, startPoint y: 101, endPoint x: 217, endPoint y: 59, distance: 111.1
drag, startPoint x: 51, startPoint y: 105, endPoint x: 287, endPoint y: 72, distance: 238.0
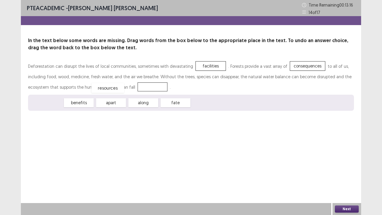
drag, startPoint x: 52, startPoint y: 102, endPoint x: 117, endPoint y: 86, distance: 67.0
click at [343, 177] on button "Next" at bounding box center [347, 209] width 24 height 7
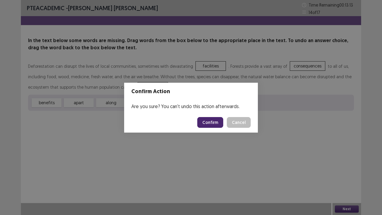
click at [208, 122] on button "Confirm" at bounding box center [210, 122] width 26 height 11
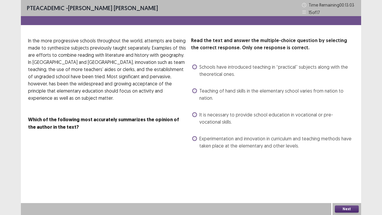
click at [196, 92] on span at bounding box center [194, 90] width 5 height 5
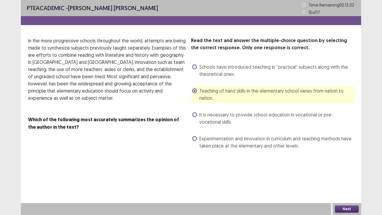
click at [337, 177] on button "Next" at bounding box center [347, 209] width 24 height 7
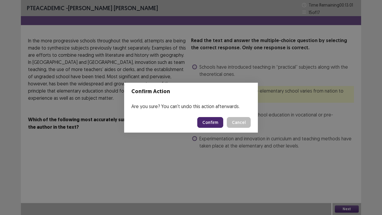
click at [209, 122] on button "Confirm" at bounding box center [210, 122] width 26 height 11
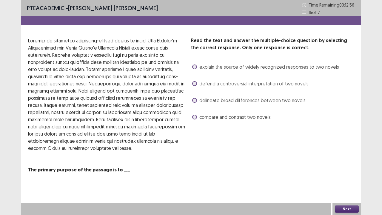
drag, startPoint x: 197, startPoint y: 85, endPoint x: 197, endPoint y: 88, distance: 3.0
click at [196, 85] on label "defend a controversial interpretation of two novels" at bounding box center [250, 83] width 117 height 7
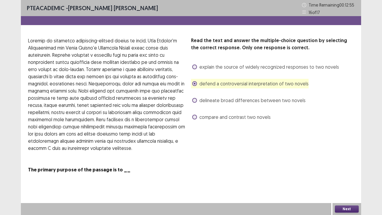
click at [343, 177] on button "Next" at bounding box center [347, 209] width 24 height 7
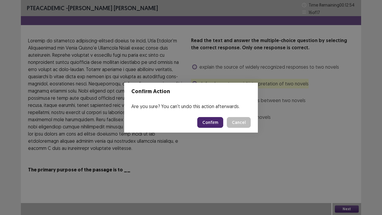
click at [211, 120] on button "Confirm" at bounding box center [210, 122] width 26 height 11
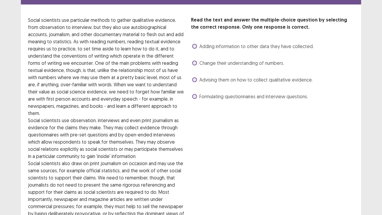
scroll to position [30, 0]
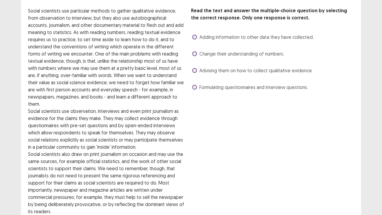
drag, startPoint x: 195, startPoint y: 69, endPoint x: 198, endPoint y: 71, distance: 3.6
click at [196, 69] on span at bounding box center [194, 70] width 5 height 5
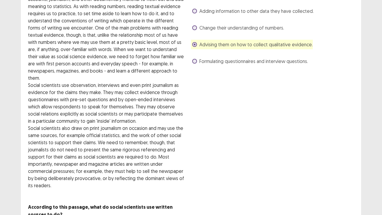
scroll to position [78, 0]
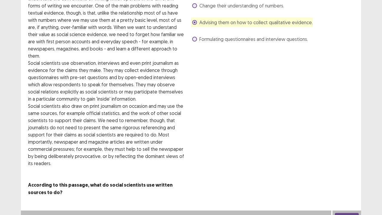
click at [356, 177] on button "Next" at bounding box center [347, 216] width 24 height 7
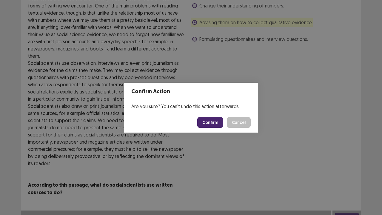
click at [217, 126] on button "Confirm" at bounding box center [210, 122] width 26 height 11
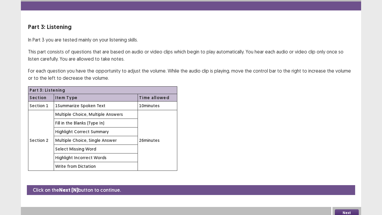
scroll to position [17, 0]
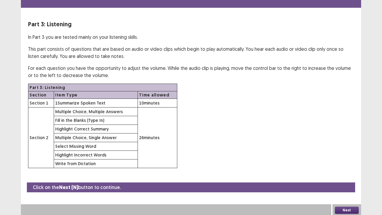
click at [344, 177] on button "Next" at bounding box center [347, 210] width 24 height 7
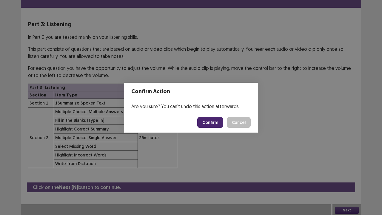
click at [226, 120] on div "Confirm Cancel" at bounding box center [223, 122] width 53 height 11
click at [214, 124] on button "Confirm" at bounding box center [210, 122] width 26 height 11
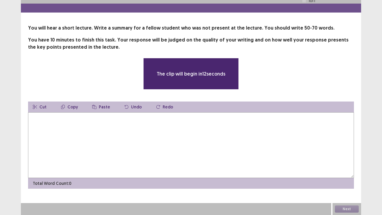
scroll to position [12, 0]
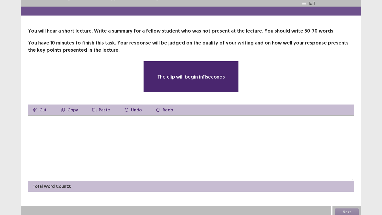
click at [169, 134] on textarea at bounding box center [191, 148] width 326 height 66
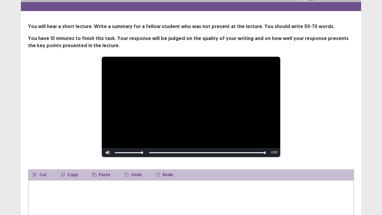
scroll to position [82, 0]
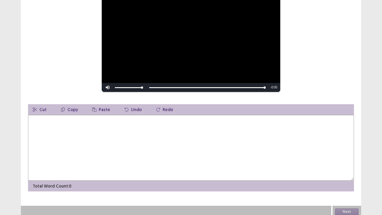
click at [145, 147] on textarea at bounding box center [191, 148] width 326 height 66
type textarea "*"
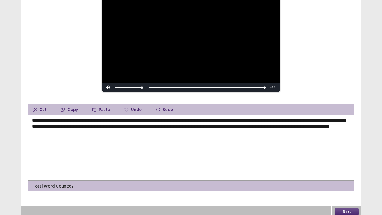
type textarea "**********"
click at [348, 177] on button "Next" at bounding box center [347, 211] width 24 height 7
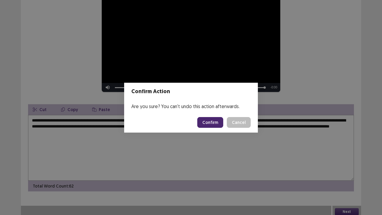
click at [211, 120] on button "Confirm" at bounding box center [210, 122] width 26 height 11
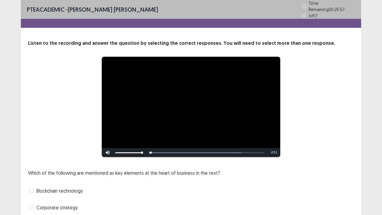
scroll to position [54, 0]
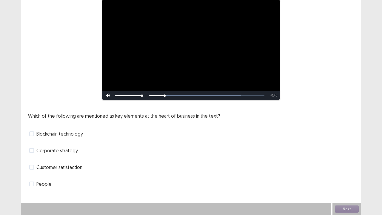
click at [33, 153] on label "Corporate strategy" at bounding box center [53, 150] width 49 height 7
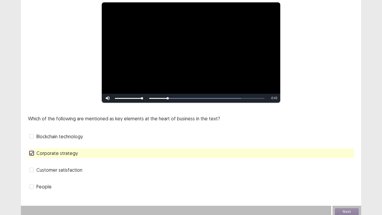
click at [34, 177] on label "People" at bounding box center [40, 186] width 22 height 7
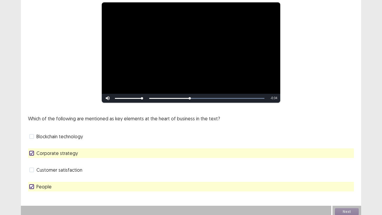
click at [32, 134] on span at bounding box center [31, 136] width 5 height 5
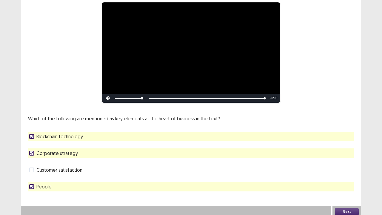
click at [344, 177] on button "Next" at bounding box center [347, 211] width 24 height 7
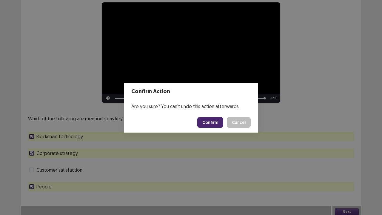
click at [206, 124] on button "Confirm" at bounding box center [210, 122] width 26 height 11
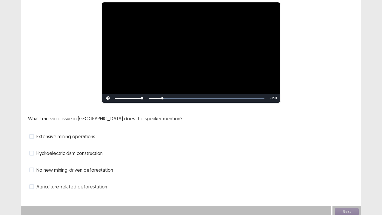
click at [35, 177] on label "Agriculture-related deforestation" at bounding box center [68, 186] width 78 height 7
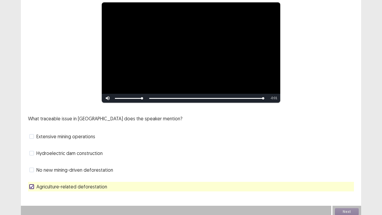
click at [32, 134] on span at bounding box center [31, 136] width 5 height 5
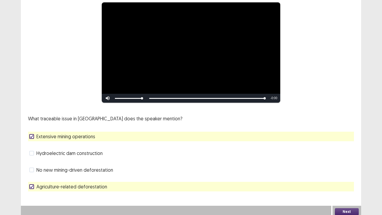
click at [349, 177] on button "Next" at bounding box center [347, 211] width 24 height 7
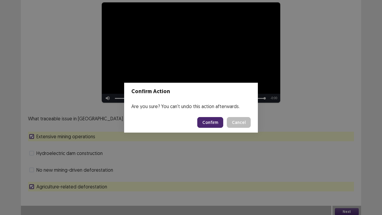
drag, startPoint x: 172, startPoint y: 147, endPoint x: 159, endPoint y: 145, distance: 13.1
click at [171, 147] on div "Confirm Action Are you sure? You can't undo this action afterwards. Confirm Can…" at bounding box center [191, 107] width 382 height 215
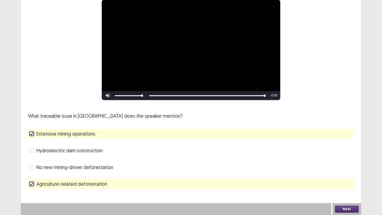
click at [31, 135] on polyline at bounding box center [31, 134] width 3 height 2
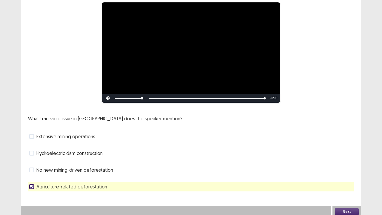
click at [343, 177] on button "Next" at bounding box center [347, 211] width 24 height 7
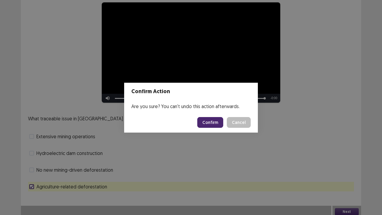
click at [211, 123] on button "Confirm" at bounding box center [210, 122] width 26 height 11
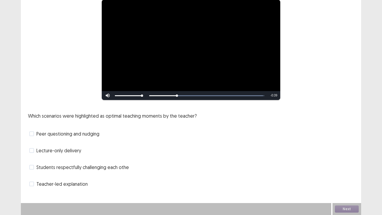
click at [31, 167] on span at bounding box center [31, 167] width 5 height 5
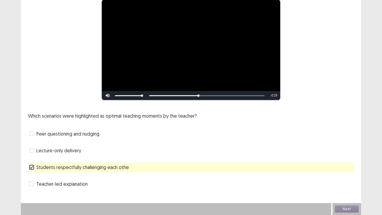
click at [32, 177] on span at bounding box center [31, 184] width 5 height 5
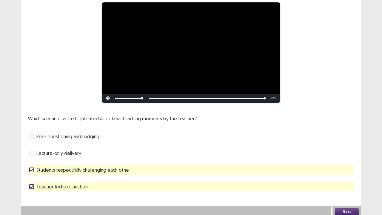
click at [339, 177] on button "Next" at bounding box center [347, 211] width 24 height 7
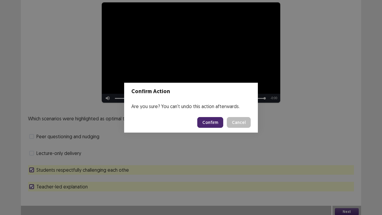
click at [209, 120] on button "Confirm" at bounding box center [210, 122] width 26 height 11
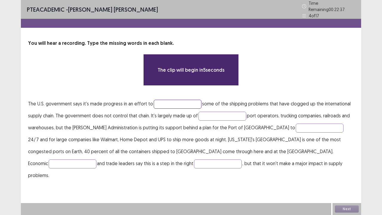
click at [159, 104] on input "text" at bounding box center [178, 104] width 48 height 9
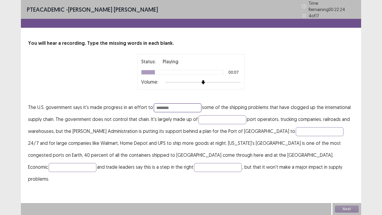
type input "********"
click at [219, 80] on div at bounding box center [203, 82] width 76 height 5
click at [211, 115] on input "text" at bounding box center [223, 119] width 48 height 9
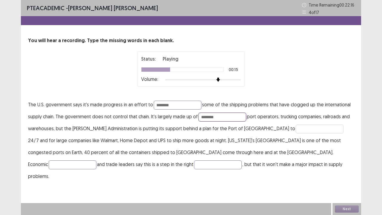
type input "********"
click at [296, 128] on input "text" at bounding box center [320, 129] width 48 height 9
click at [296, 129] on input "text" at bounding box center [320, 129] width 48 height 9
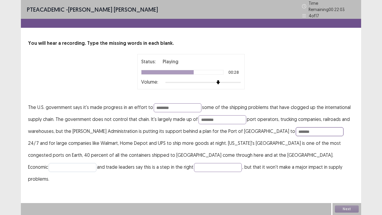
type input "*******"
click at [96, 163] on input "text" at bounding box center [73, 167] width 48 height 9
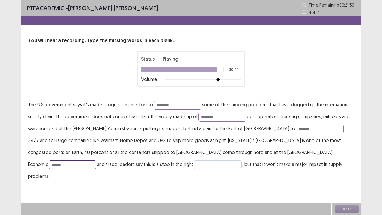
type input "******"
click at [194, 163] on input "text" at bounding box center [218, 164] width 48 height 9
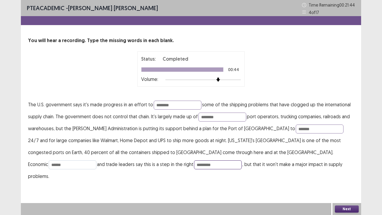
type input "*********"
click at [96, 160] on input "******" at bounding box center [73, 164] width 48 height 9
type input "*******"
click at [218, 116] on input "********" at bounding box center [223, 117] width 48 height 9
type input "*"
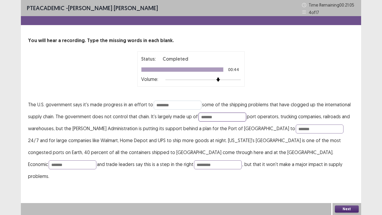
type input "*******"
click at [179, 104] on input "********" at bounding box center [178, 105] width 48 height 9
type input "********"
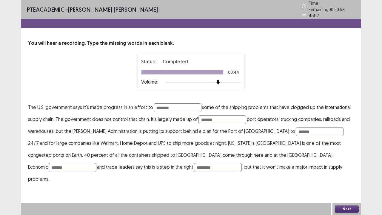
click at [347, 177] on button "Next" at bounding box center [347, 209] width 24 height 7
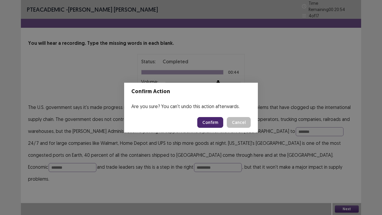
click at [204, 122] on button "Confirm" at bounding box center [210, 122] width 26 height 11
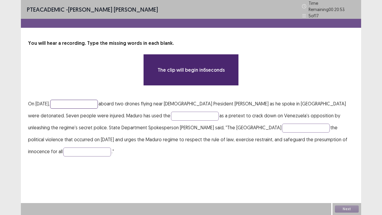
click at [69, 103] on input "text" at bounding box center [74, 104] width 48 height 9
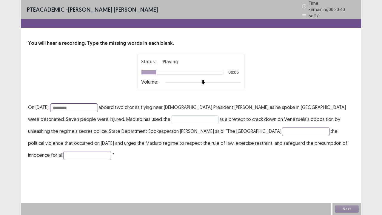
type input "*********"
click at [171, 119] on input "text" at bounding box center [195, 119] width 48 height 9
click at [171, 117] on input "text" at bounding box center [195, 119] width 48 height 9
type input "*********"
click at [282, 129] on input "text" at bounding box center [306, 131] width 48 height 9
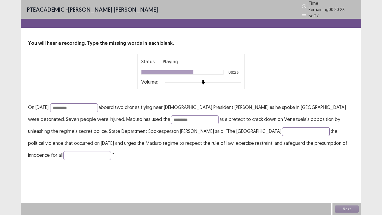
click at [282, 127] on input "text" at bounding box center [306, 131] width 48 height 9
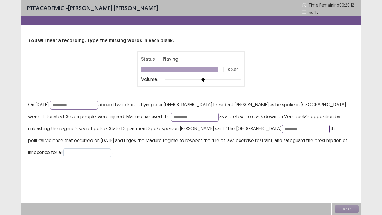
type input "********"
click at [111, 148] on input "text" at bounding box center [87, 152] width 48 height 9
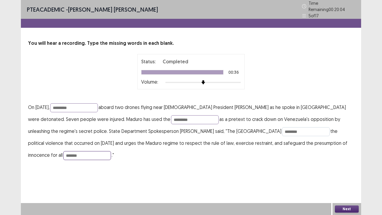
type input "*******"
click at [282, 130] on input "********" at bounding box center [306, 131] width 48 height 9
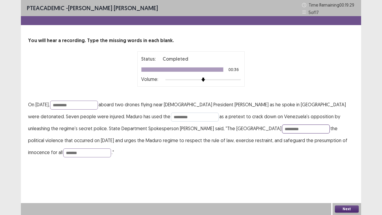
type input "*********"
click at [171, 117] on input "*********" at bounding box center [195, 117] width 48 height 9
type input "********"
click at [70, 103] on input "*********" at bounding box center [74, 105] width 48 height 9
type input "*********"
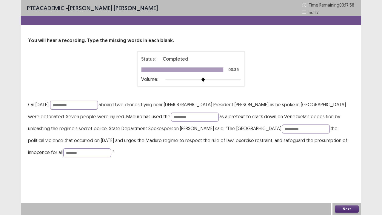
click at [344, 177] on button "Next" at bounding box center [347, 209] width 24 height 7
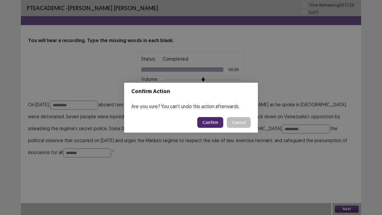
click at [217, 123] on button "Confirm" at bounding box center [210, 122] width 26 height 11
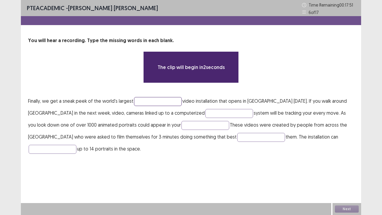
click at [162, 101] on input "text" at bounding box center [158, 101] width 48 height 9
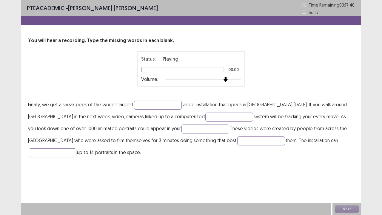
click at [227, 79] on div at bounding box center [203, 79] width 76 height 5
click at [234, 80] on div at bounding box center [203, 79] width 76 height 5
click at [142, 105] on input "text" at bounding box center [158, 105] width 48 height 9
type input "**********"
click at [206, 117] on input "text" at bounding box center [230, 117] width 48 height 9
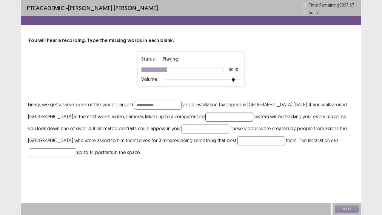
click at [206, 115] on input "text" at bounding box center [230, 117] width 48 height 9
type input "**********"
click at [182, 128] on input "text" at bounding box center [206, 129] width 48 height 9
type input "******"
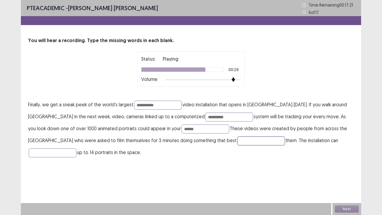
click at [237, 138] on input "text" at bounding box center [261, 141] width 48 height 9
click at [237, 141] on input "text" at bounding box center [261, 141] width 48 height 9
type input "**********"
click at [76, 148] on input "text" at bounding box center [53, 152] width 48 height 9
type input "**********"
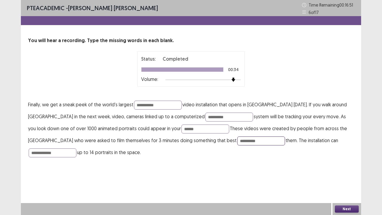
click at [237, 140] on input "**********" at bounding box center [261, 141] width 48 height 9
type input "**********"
click at [206, 117] on input "**********" at bounding box center [230, 117] width 48 height 9
type input "**********"
click at [163, 104] on input "**********" at bounding box center [158, 105] width 48 height 9
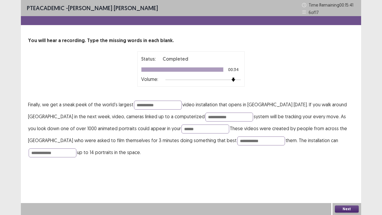
click at [350, 177] on button "Next" at bounding box center [347, 209] width 24 height 7
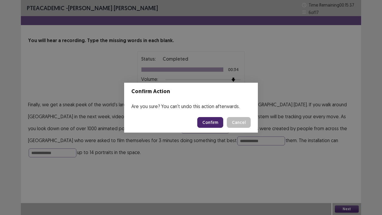
click at [211, 121] on button "Confirm" at bounding box center [210, 122] width 26 height 11
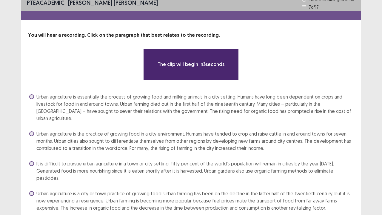
scroll to position [15, 0]
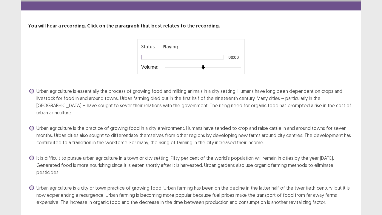
click at [227, 68] on div at bounding box center [203, 67] width 76 height 5
click at [32, 126] on span at bounding box center [31, 128] width 5 height 5
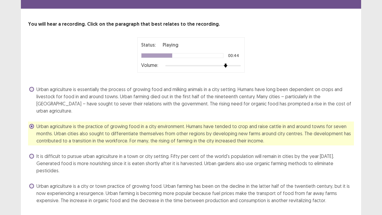
scroll to position [18, 0]
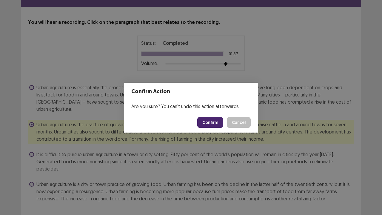
click at [203, 124] on button "Confirm" at bounding box center [210, 122] width 26 height 11
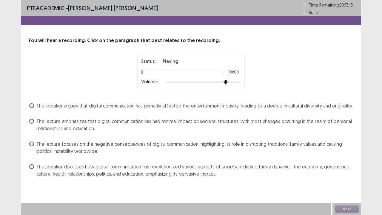
click at [227, 81] on div at bounding box center [203, 82] width 76 height 5
click at [34, 141] on label "The lecture focuses on the negative consequences of digital communication, high…" at bounding box center [191, 147] width 325 height 14
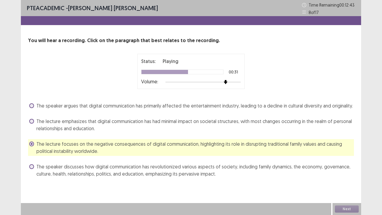
click at [33, 166] on span at bounding box center [31, 166] width 5 height 5
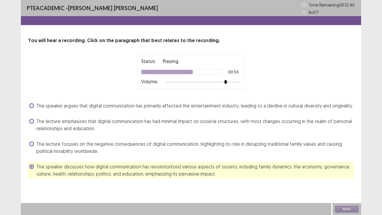
click at [338, 177] on div "Next" at bounding box center [347, 209] width 29 height 12
click at [350, 177] on button "Next" at bounding box center [347, 209] width 24 height 7
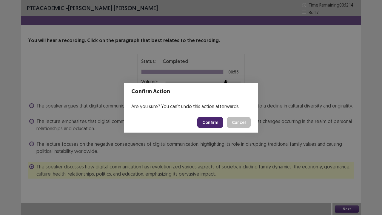
click at [218, 121] on button "Confirm" at bounding box center [210, 122] width 26 height 11
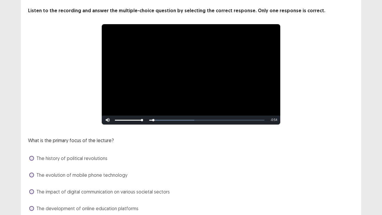
scroll to position [54, 0]
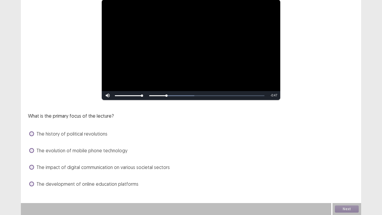
click at [29, 168] on span at bounding box center [31, 167] width 5 height 5
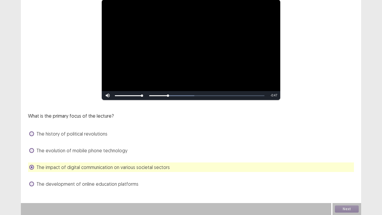
click at [33, 167] on span at bounding box center [31, 167] width 5 height 5
click at [340, 177] on div "Next" at bounding box center [347, 209] width 29 height 12
click at [346, 177] on button "Next" at bounding box center [347, 209] width 24 height 7
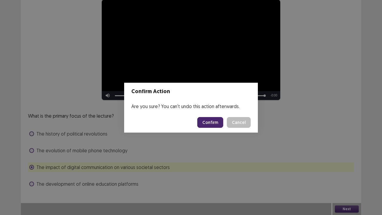
click at [219, 119] on button "Confirm" at bounding box center [210, 122] width 26 height 11
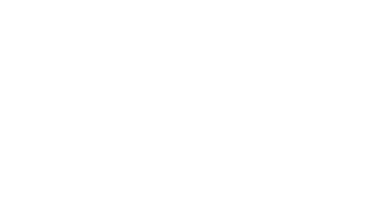
scroll to position [0, 0]
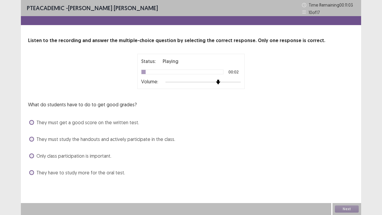
click at [216, 84] on div at bounding box center [203, 82] width 76 height 5
click at [30, 140] on span at bounding box center [31, 139] width 5 height 5
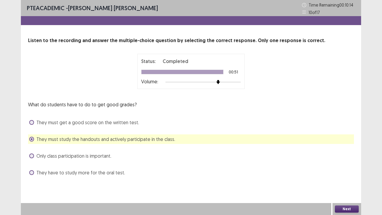
click at [340, 177] on button "Next" at bounding box center [347, 209] width 24 height 7
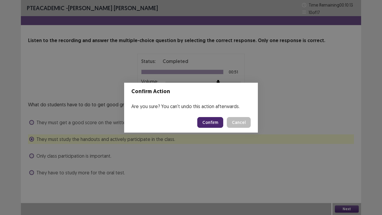
click at [222, 123] on button "Confirm" at bounding box center [210, 122] width 26 height 11
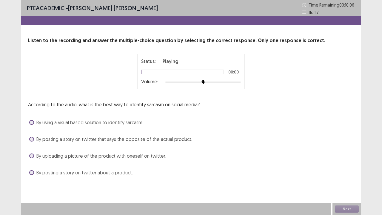
click at [219, 82] on div at bounding box center [203, 82] width 76 height 5
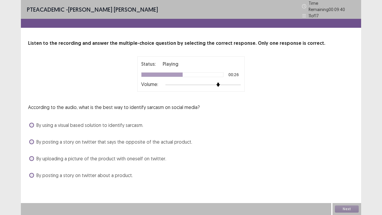
drag, startPoint x: 32, startPoint y: 138, endPoint x: 35, endPoint y: 140, distance: 3.6
click at [32, 140] on span at bounding box center [31, 142] width 5 height 5
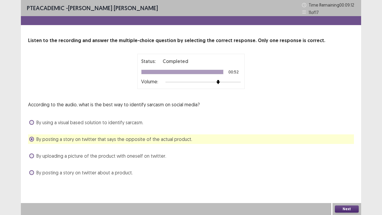
click at [350, 177] on button "Next" at bounding box center [347, 209] width 24 height 7
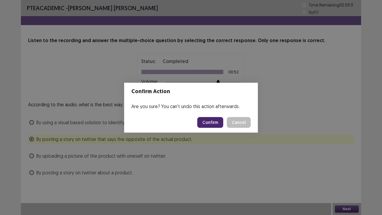
drag, startPoint x: 210, startPoint y: 117, endPoint x: 213, endPoint y: 120, distance: 4.2
click at [213, 119] on footer "Confirm Cancel" at bounding box center [191, 122] width 134 height 20
click at [213, 120] on button "Confirm" at bounding box center [210, 122] width 26 height 11
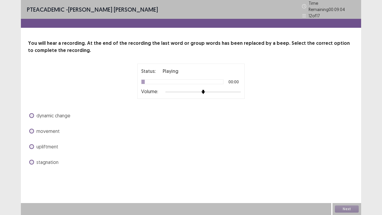
click at [222, 90] on div at bounding box center [203, 92] width 76 height 5
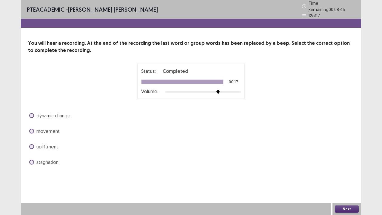
click at [33, 112] on label "dynamic change" at bounding box center [49, 115] width 41 height 7
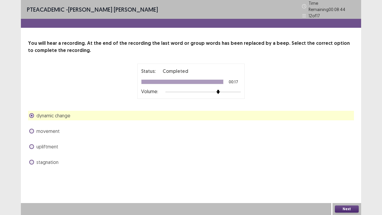
click at [342, 177] on button "Next" at bounding box center [347, 209] width 24 height 7
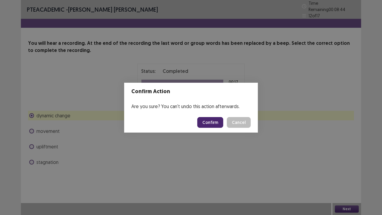
click at [216, 118] on button "Confirm" at bounding box center [210, 122] width 26 height 11
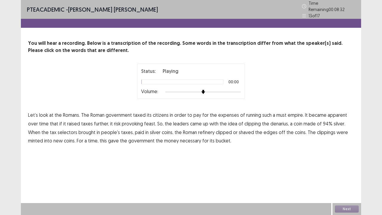
click at [222, 91] on div at bounding box center [203, 91] width 76 height 1
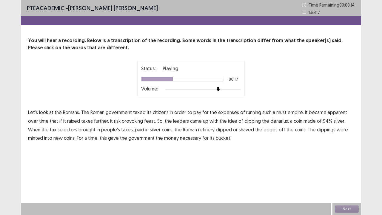
click at [144, 122] on span "feast." at bounding box center [150, 120] width 12 height 7
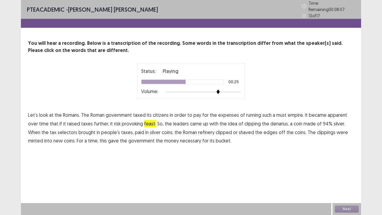
click at [290, 123] on span "a" at bounding box center [291, 123] width 2 height 7
click at [198, 129] on span "refinery" at bounding box center [206, 132] width 16 height 7
click at [216, 139] on span "bucket." at bounding box center [224, 140] width 16 height 7
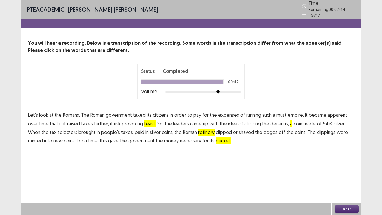
click at [355, 177] on button "Next" at bounding box center [347, 209] width 24 height 7
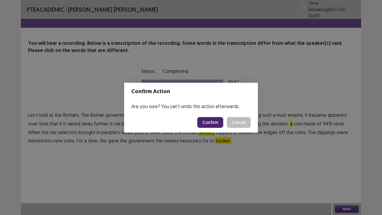
click at [219, 121] on button "Confirm" at bounding box center [210, 122] width 26 height 11
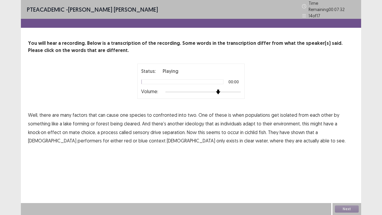
click at [221, 90] on div at bounding box center [203, 92] width 76 height 5
click at [160, 113] on span "confronted" at bounding box center [165, 114] width 24 height 7
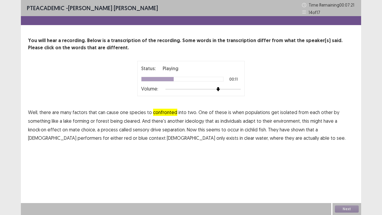
click at [197, 121] on span "ideology" at bounding box center [194, 120] width 19 height 7
click at [178, 130] on span "separation." at bounding box center [174, 129] width 23 height 7
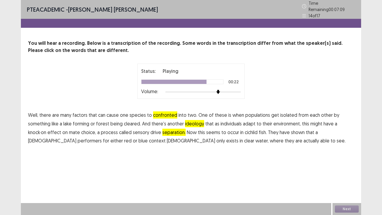
click at [78, 138] on span "performers" at bounding box center [90, 140] width 24 height 7
click at [349, 177] on button "Next" at bounding box center [347, 209] width 24 height 7
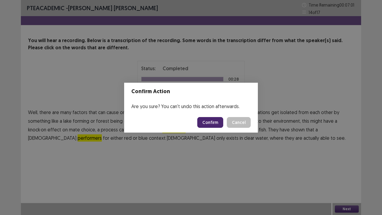
click at [216, 122] on button "Confirm" at bounding box center [210, 122] width 26 height 11
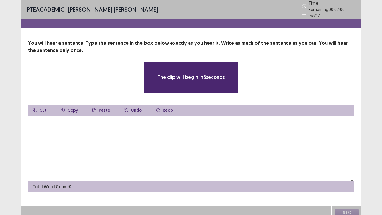
click at [84, 134] on textarea at bounding box center [191, 149] width 326 height 66
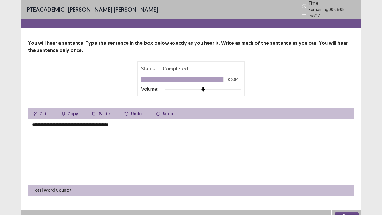
click at [90, 122] on textarea "**********" at bounding box center [191, 152] width 326 height 66
click at [89, 123] on textarea "**********" at bounding box center [191, 152] width 326 height 66
type textarea "**********"
click at [353, 177] on button "Next" at bounding box center [347, 215] width 24 height 7
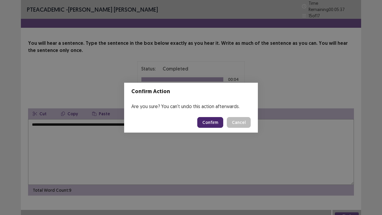
click at [211, 122] on button "Confirm" at bounding box center [210, 122] width 26 height 11
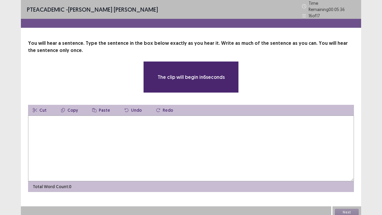
click at [135, 136] on textarea at bounding box center [191, 149] width 326 height 66
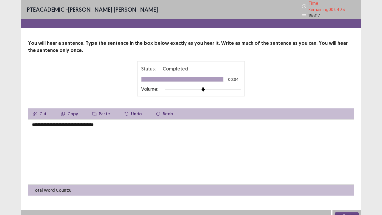
type textarea "**********"
click at [347, 177] on button "Next" at bounding box center [347, 215] width 24 height 7
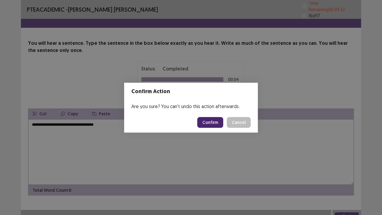
click at [209, 122] on button "Confirm" at bounding box center [210, 122] width 26 height 11
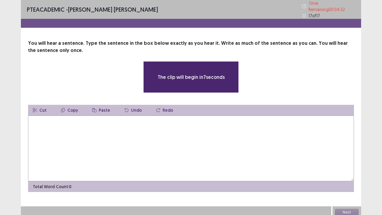
click at [182, 125] on textarea at bounding box center [191, 149] width 326 height 66
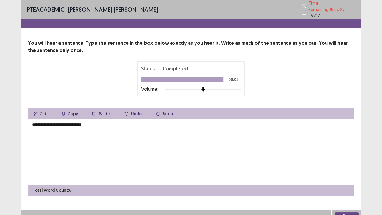
type textarea "**********"
click at [349, 177] on button "Next" at bounding box center [347, 215] width 24 height 7
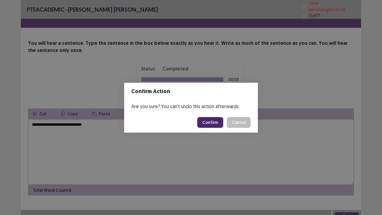
click at [217, 122] on button "Confirm" at bounding box center [210, 122] width 26 height 11
